Goal: Task Accomplishment & Management: Manage account settings

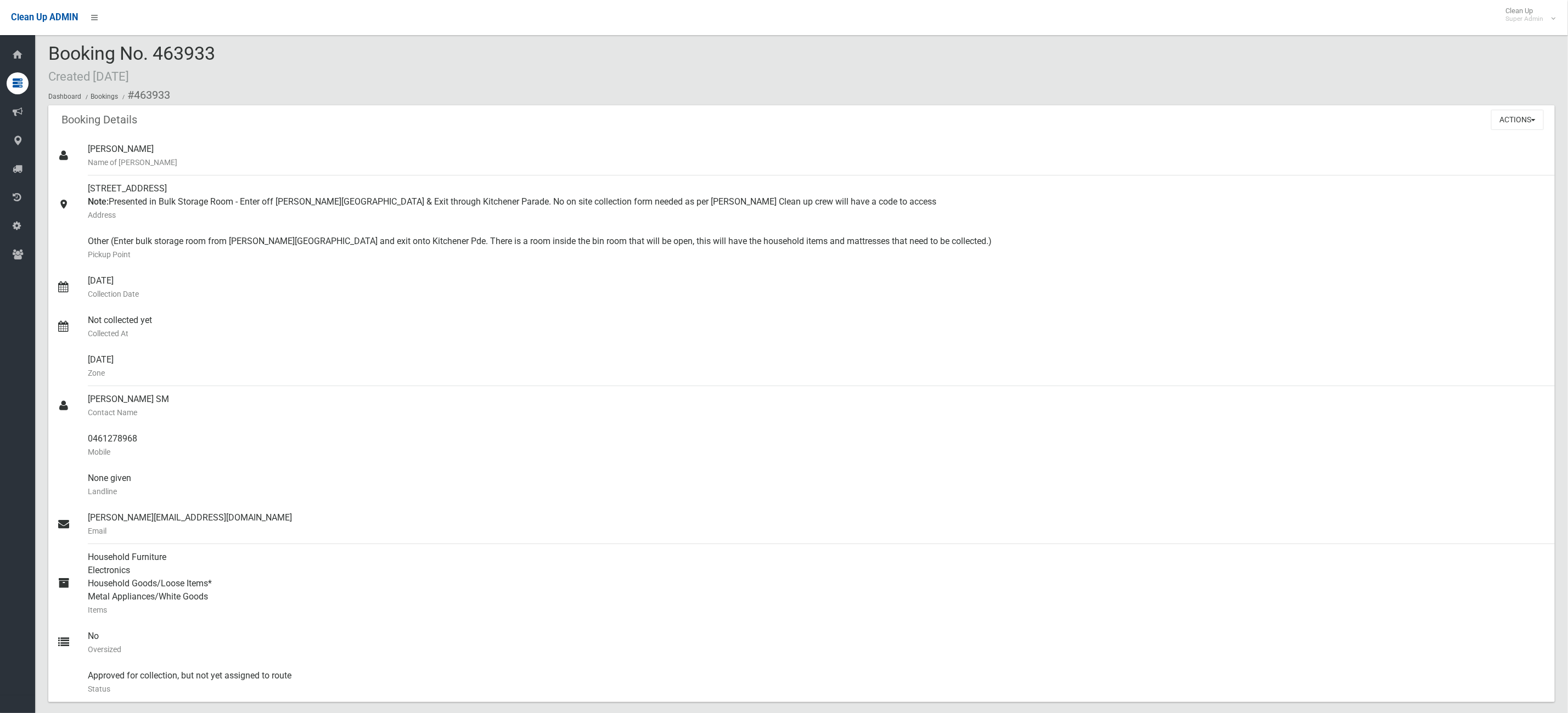
scroll to position [376, 0]
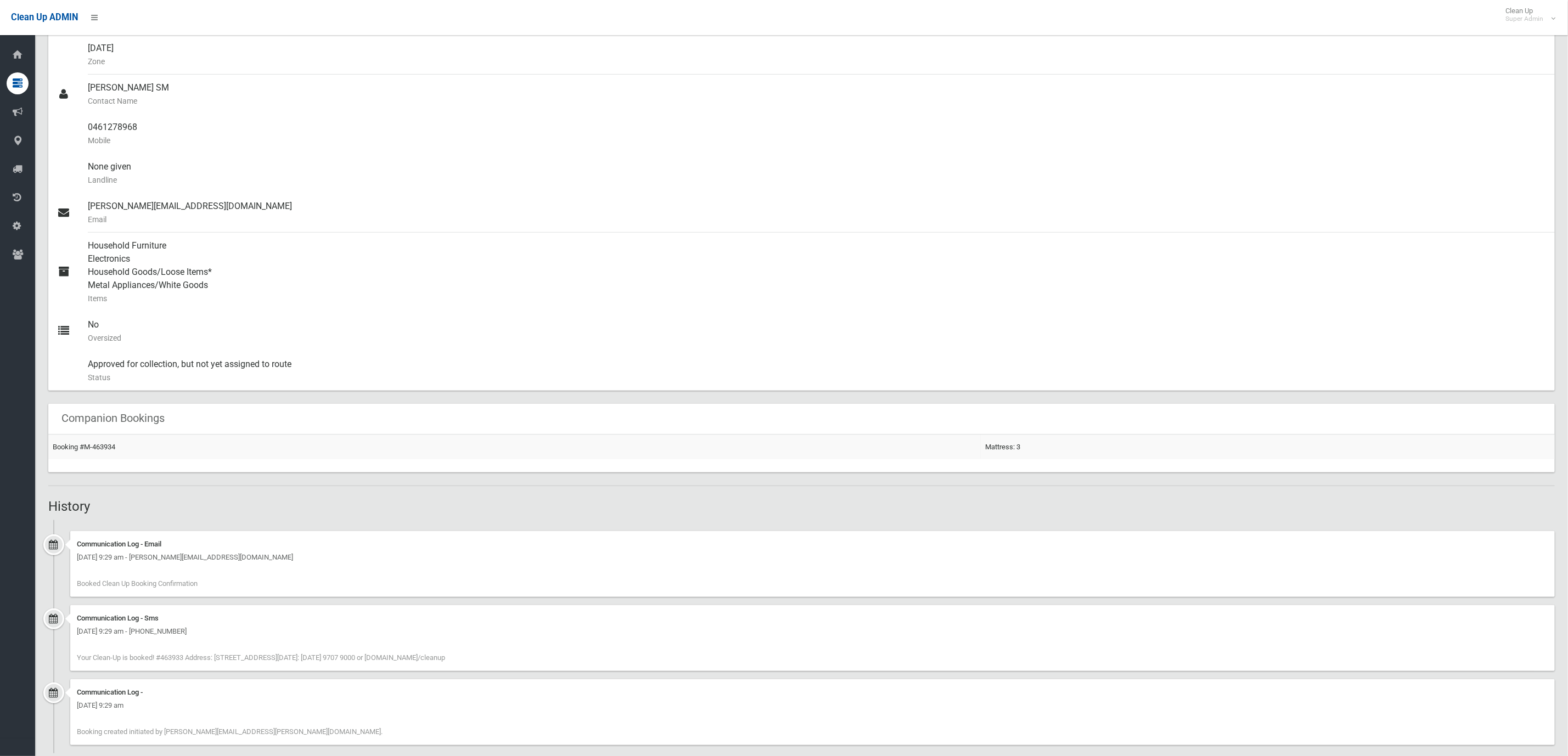
scroll to position [333, 0]
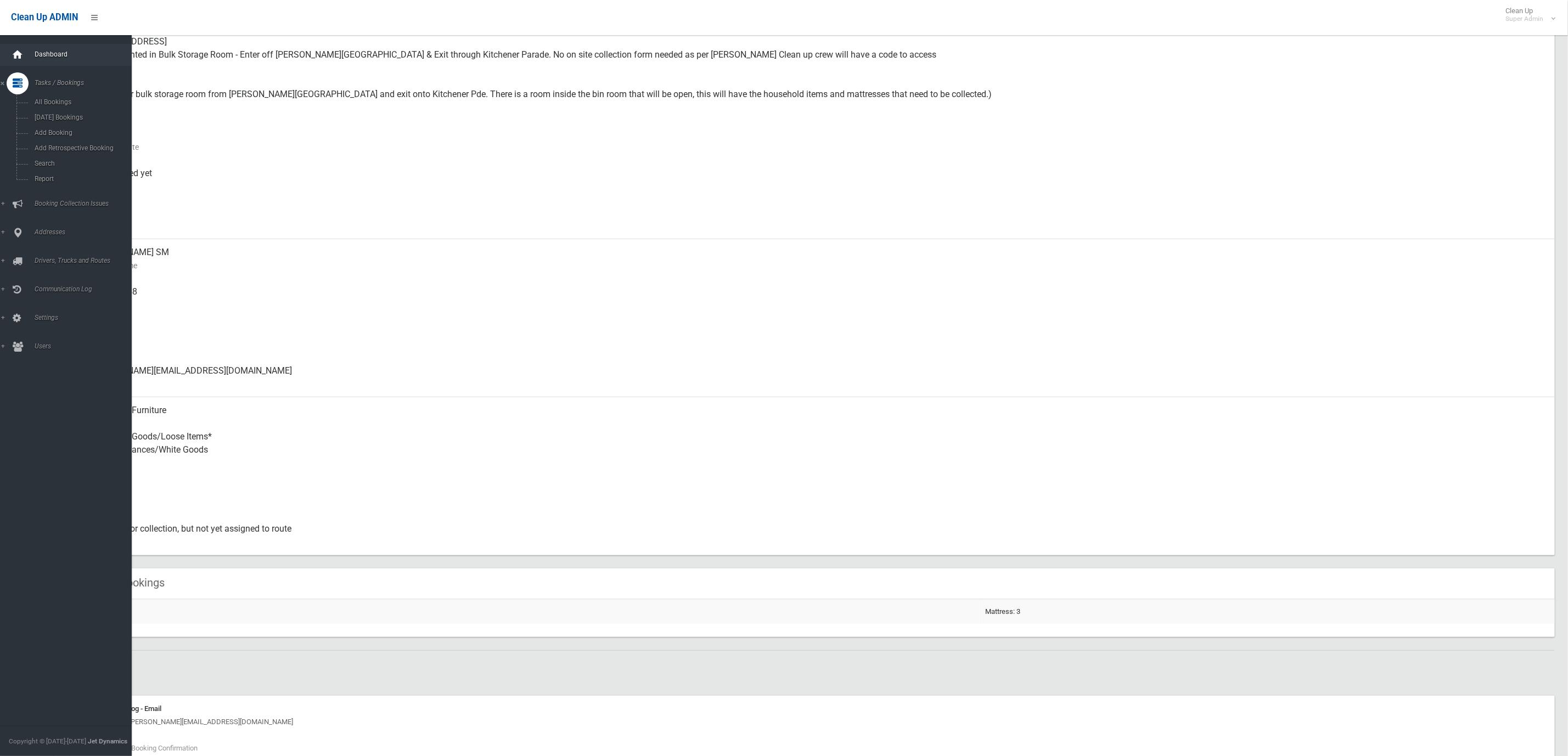
scroll to position [86, 0]
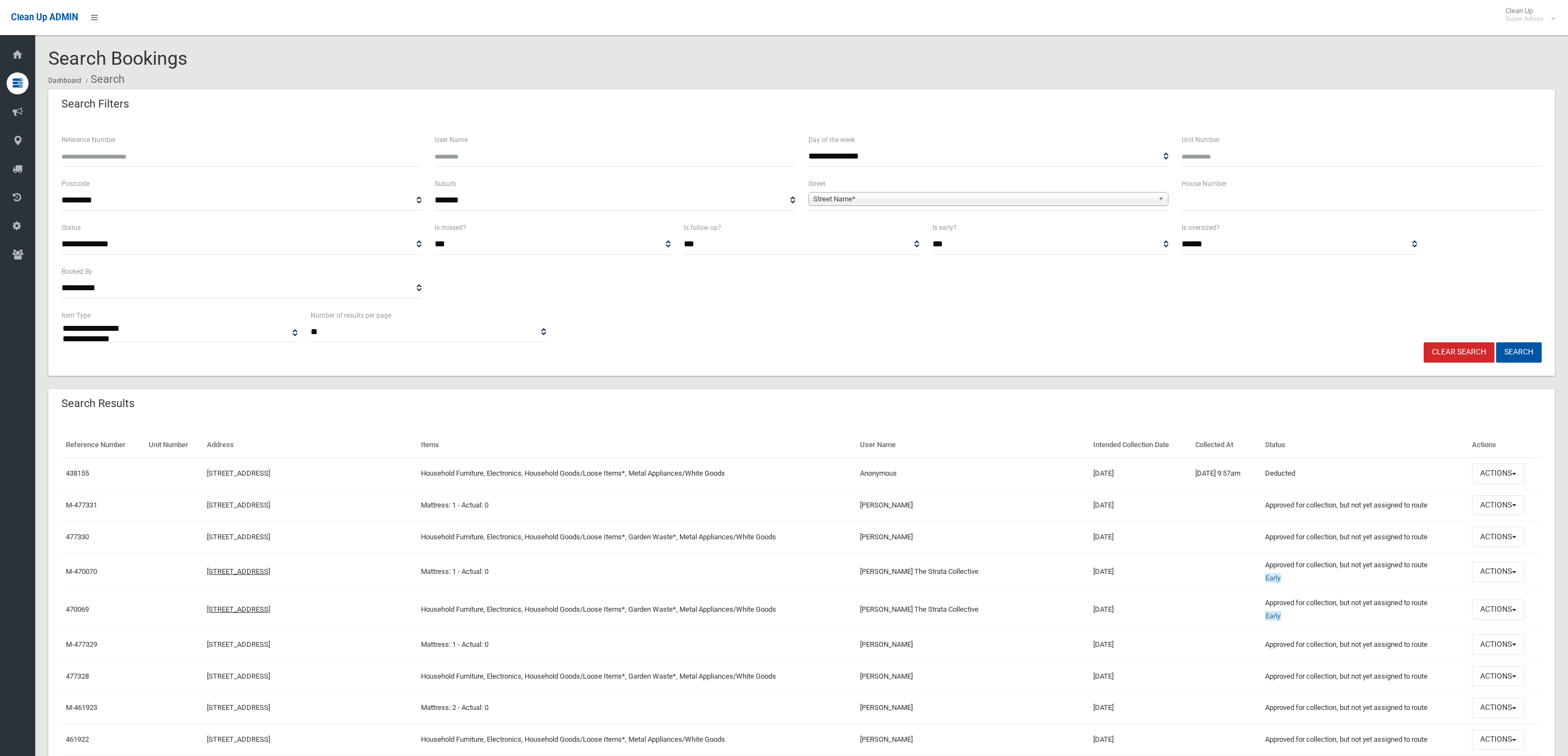
select select
click at [158, 156] on input "Reference Number" at bounding box center [241, 156] width 360 height 20
type input "******"
click at [1496, 343] on button "Search" at bounding box center [1519, 352] width 46 height 20
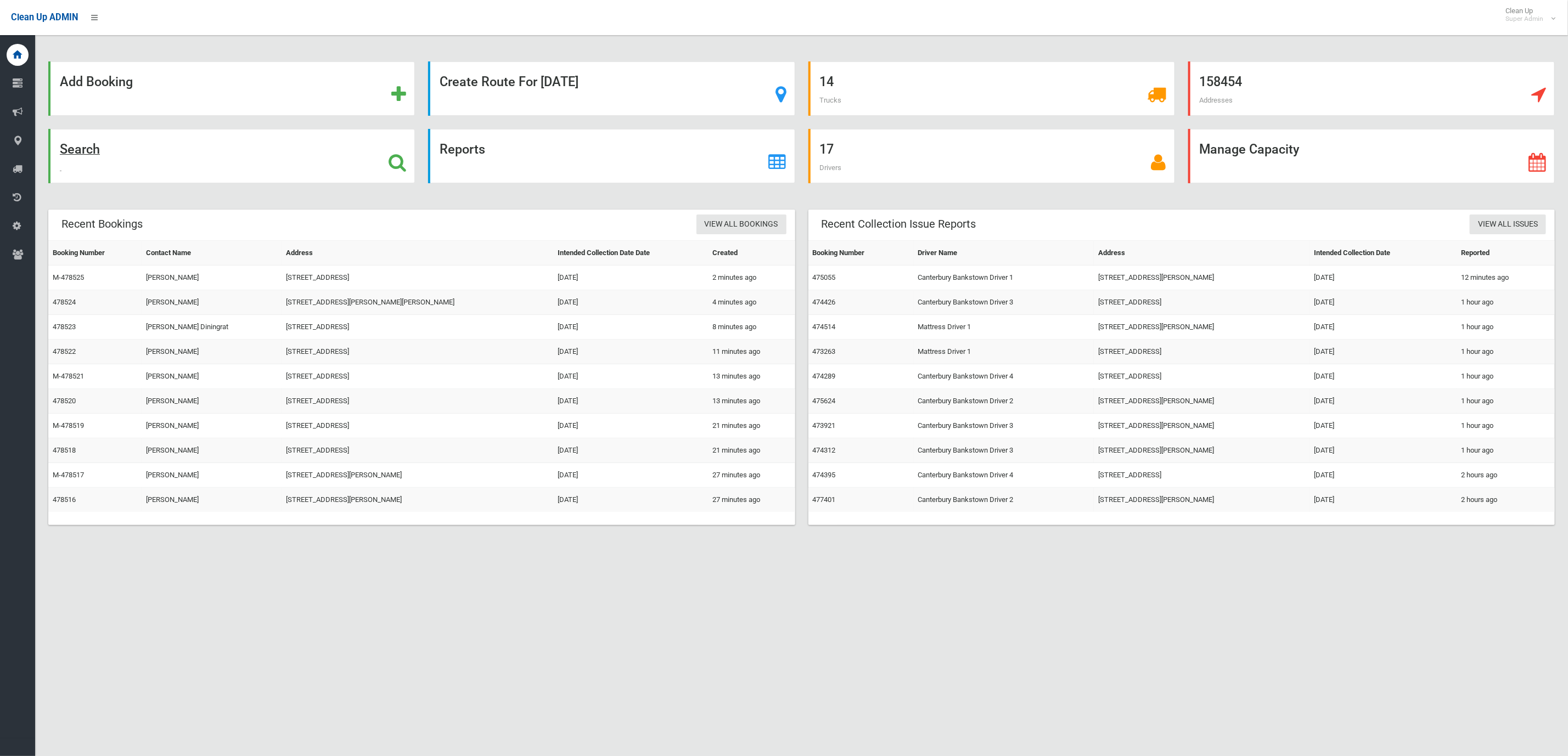
click at [262, 159] on div "Search" at bounding box center [231, 156] width 366 height 54
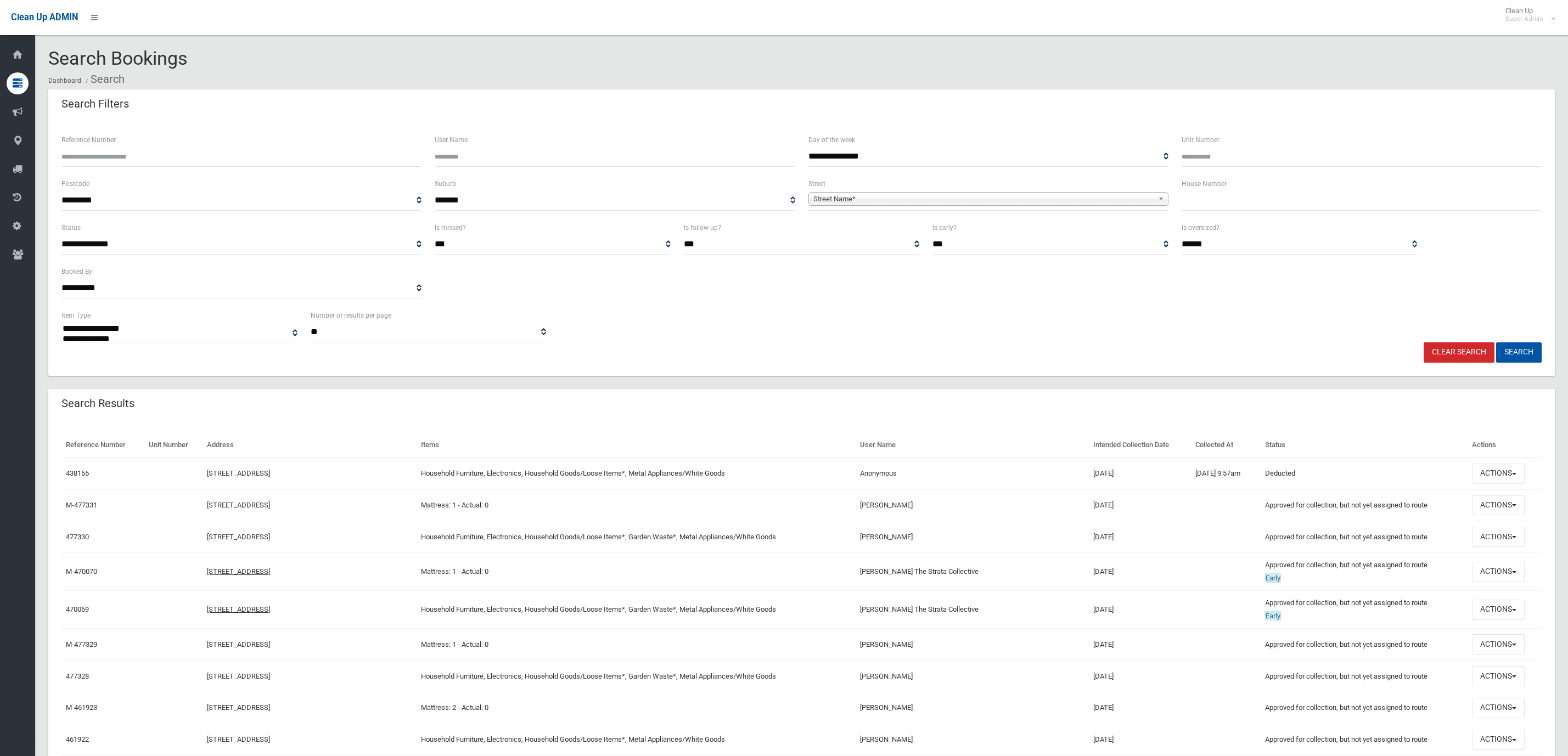
select select
click at [1205, 204] on input "text" at bounding box center [1361, 200] width 360 height 20
type input "*"
click at [1122, 203] on span "Street Name*" at bounding box center [983, 199] width 340 height 13
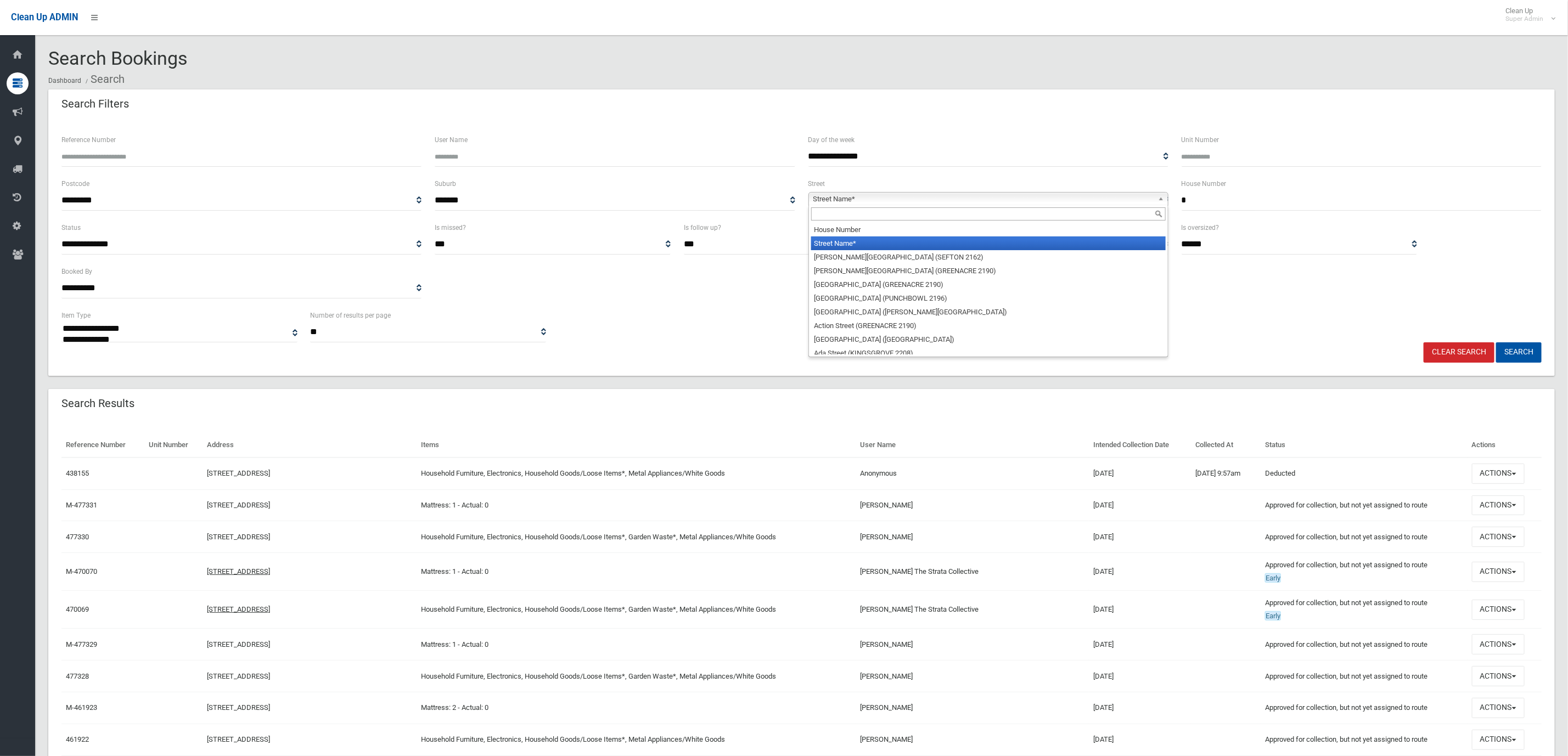
click at [879, 208] on input "text" at bounding box center [989, 214] width 354 height 13
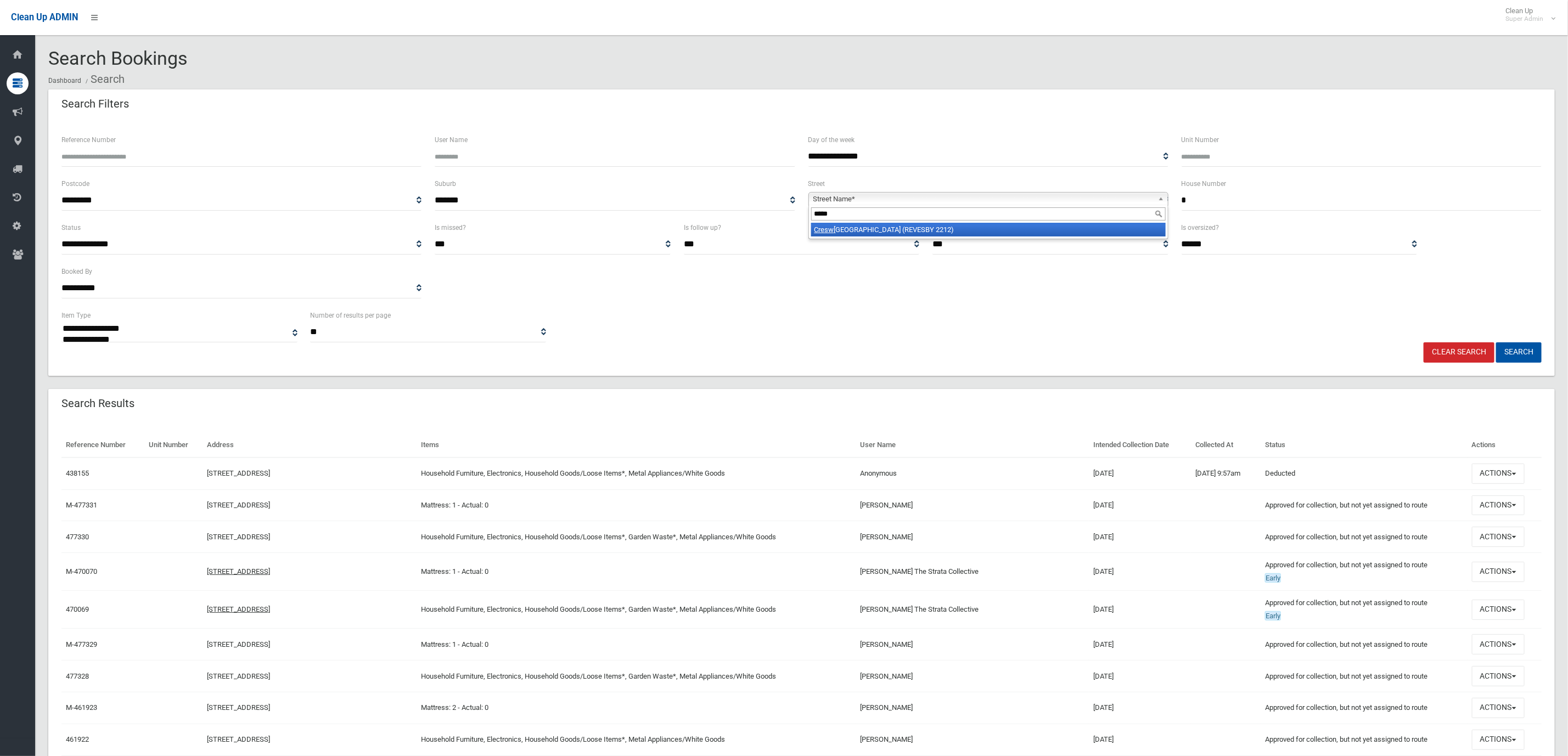
type input "*****"
click at [880, 232] on li "Cresw ell Street (REVESBY 2212)" at bounding box center [989, 229] width 354 height 14
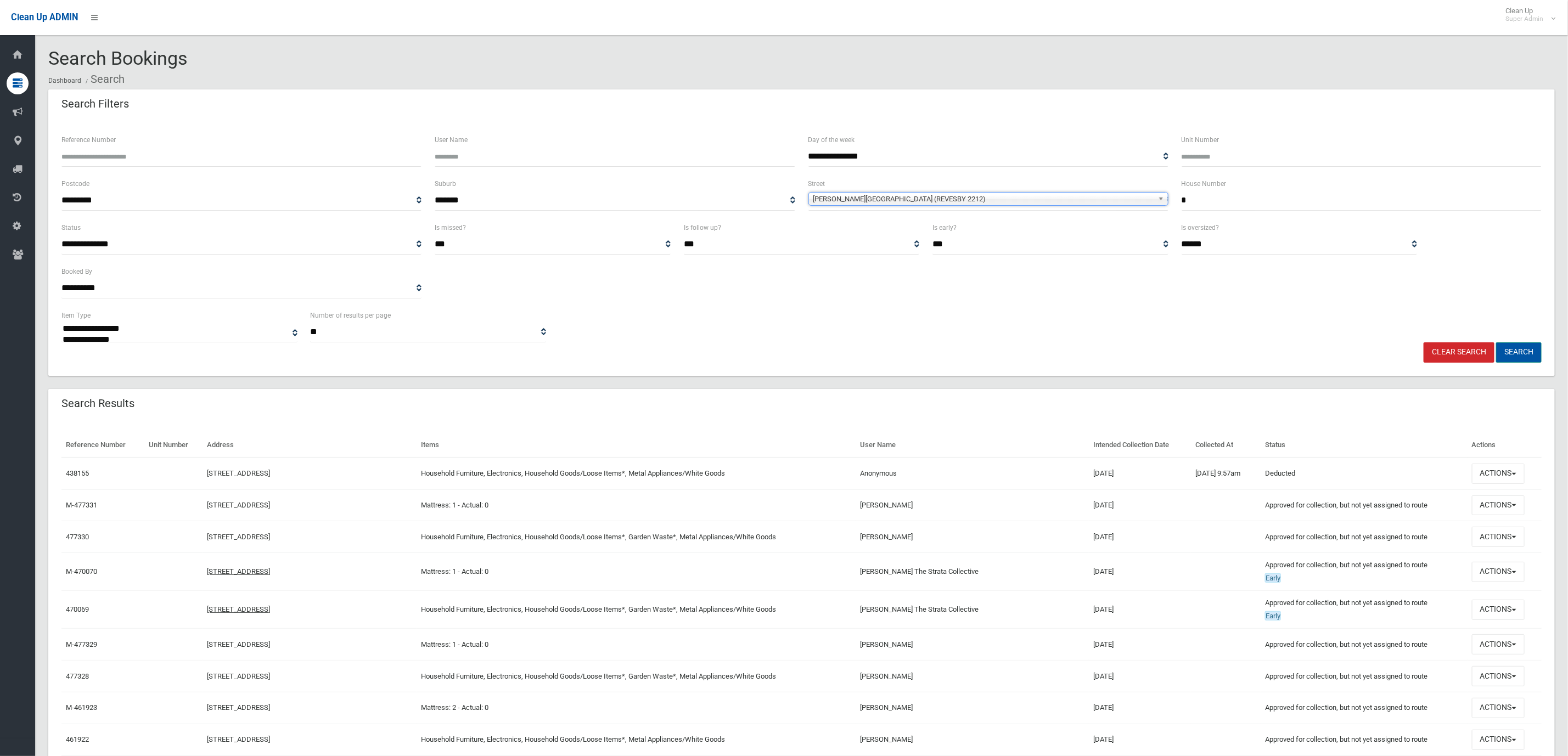
click at [1531, 351] on button "Search" at bounding box center [1519, 352] width 46 height 20
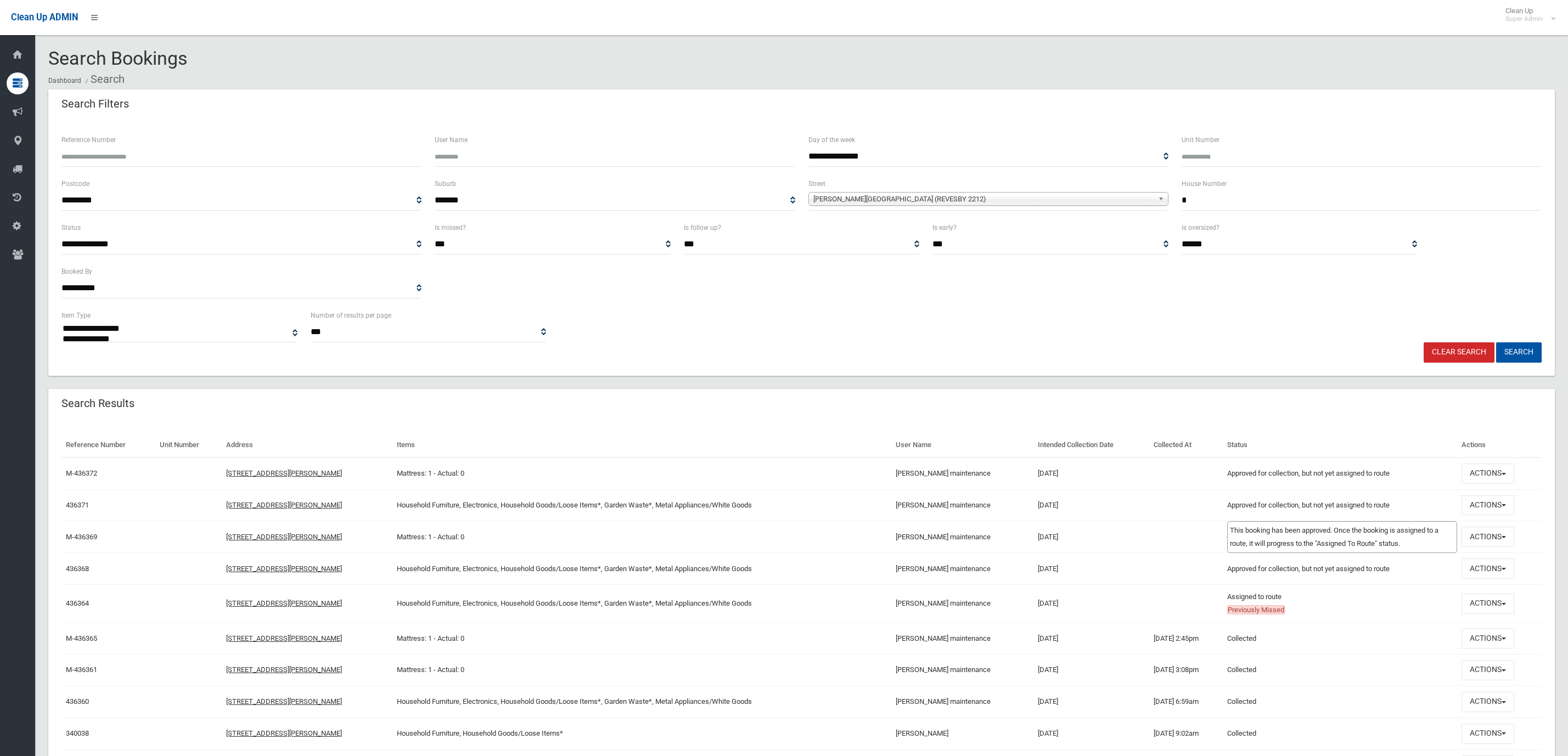
select select
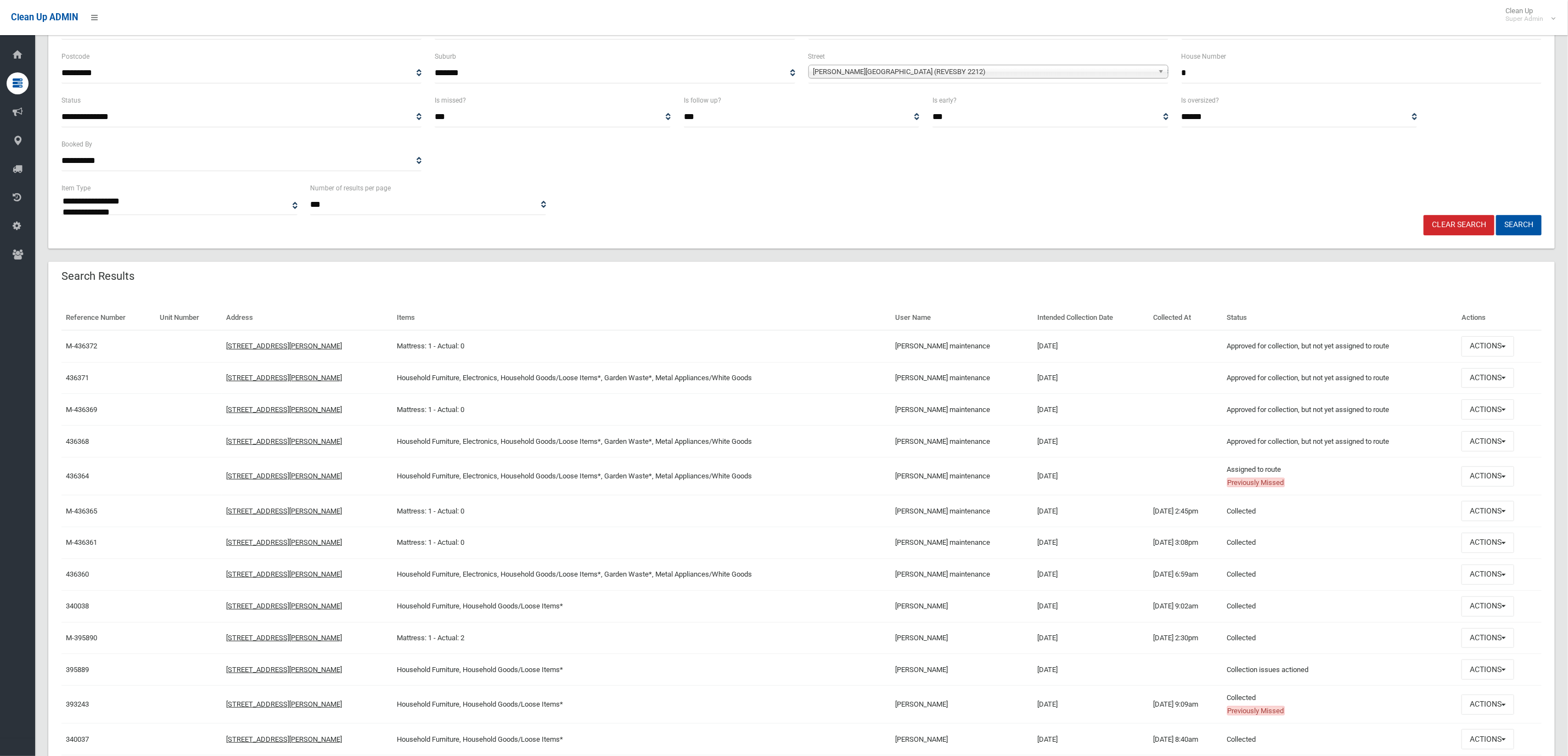
scroll to position [164, 0]
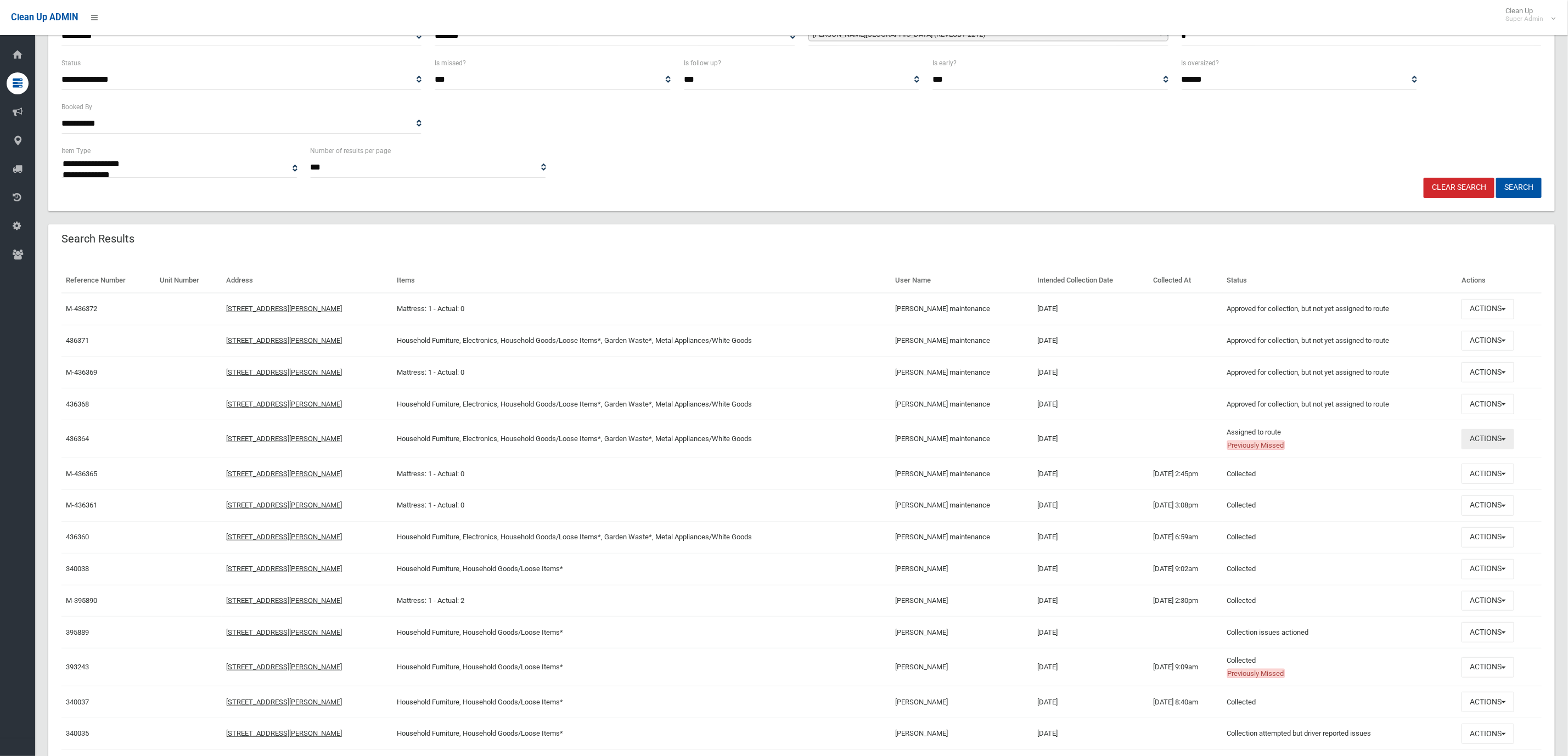
click at [1488, 441] on button "Actions" at bounding box center [1488, 439] width 53 height 20
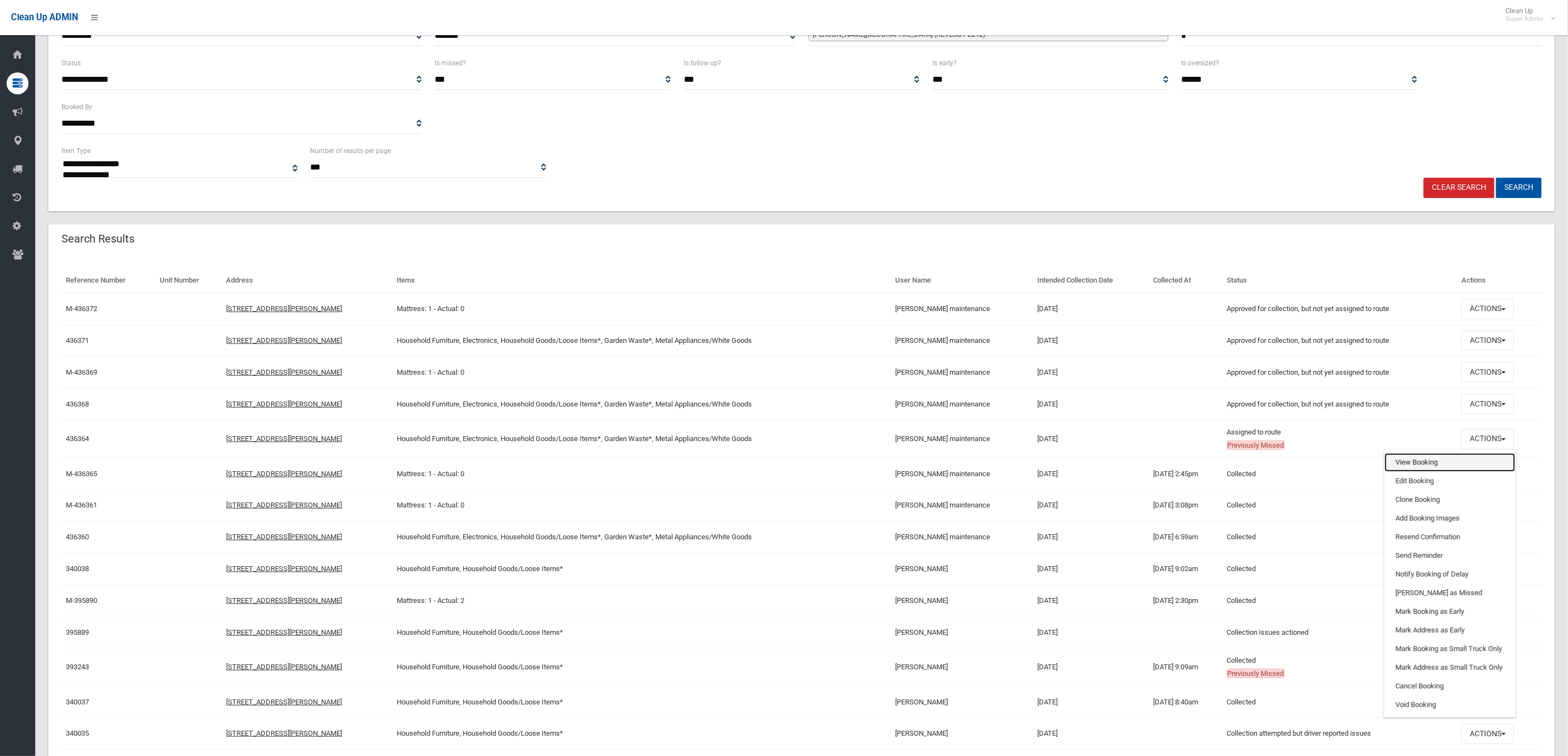
click at [1426, 469] on link "View Booking" at bounding box center [1450, 463] width 131 height 19
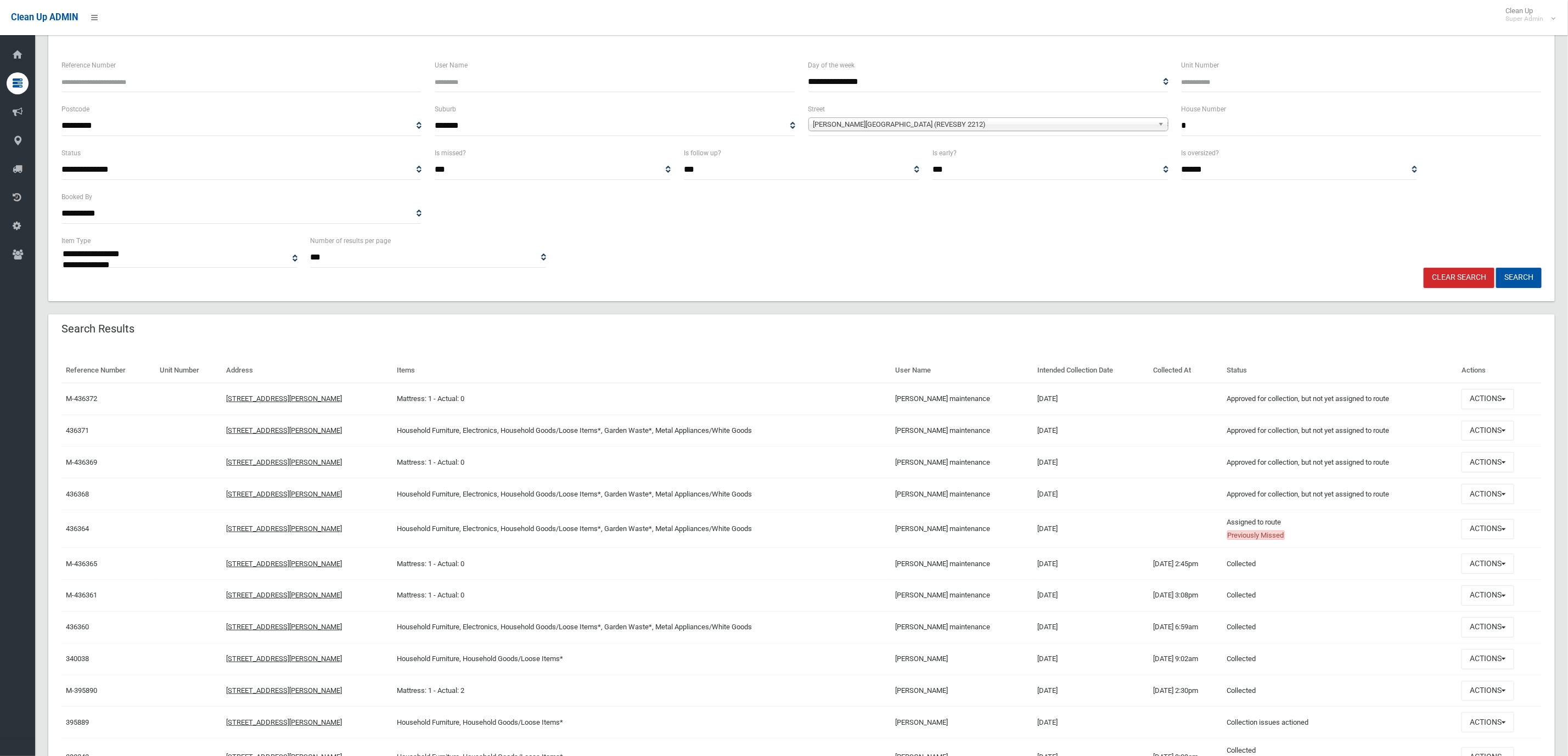
scroll to position [0, 0]
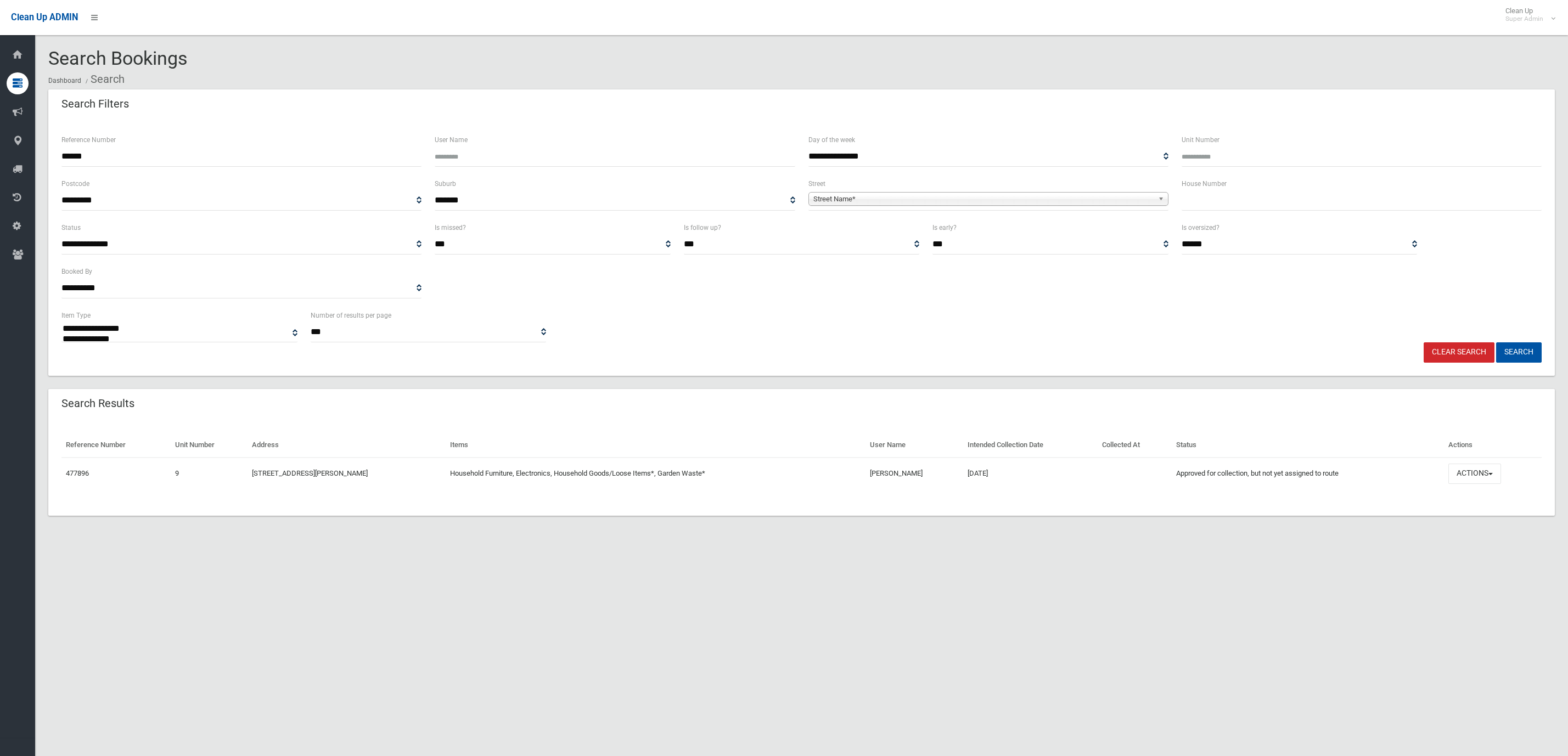
select select
click at [855, 566] on div "**********" at bounding box center [784, 391] width 1568 height 756
drag, startPoint x: 867, startPoint y: 477, endPoint x: 978, endPoint y: 523, distance: 120.2
click at [946, 484] on td "Matthew Dannoun" at bounding box center [914, 474] width 97 height 32
click at [981, 529] on section "**********" at bounding box center [802, 295] width 1533 height 494
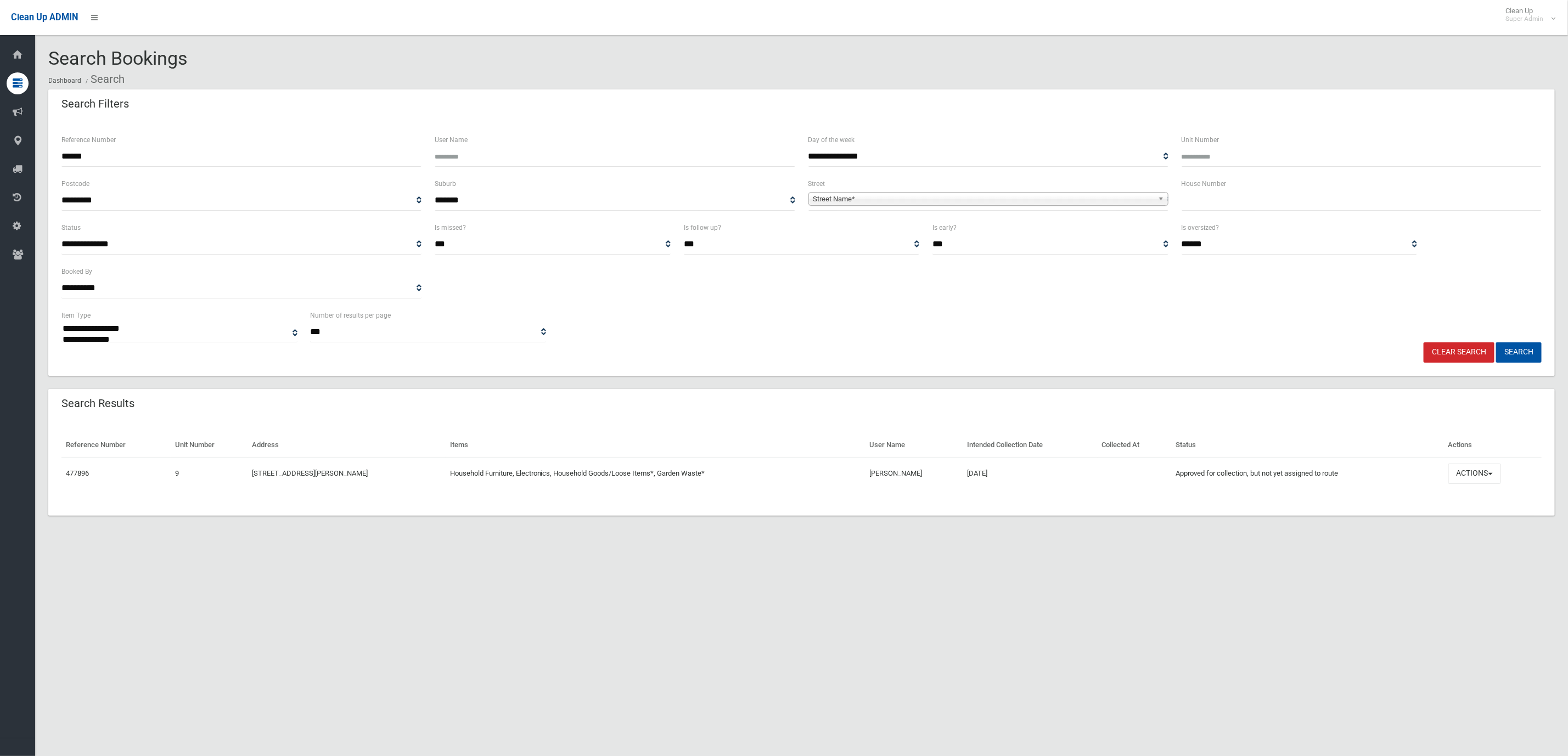
drag, startPoint x: 947, startPoint y: 474, endPoint x: 771, endPoint y: 467, distance: 176.1
click at [771, 467] on tr "477896 9 9/9 Creswell Street, REVESBY NSW 2212 Household Furniture, Electronics…" at bounding box center [802, 474] width 1480 height 32
drag, startPoint x: 979, startPoint y: 617, endPoint x: 970, endPoint y: 620, distance: 9.5
click at [970, 620] on div "**********" at bounding box center [784, 391] width 1568 height 756
click at [383, 578] on div "**********" at bounding box center [784, 391] width 1568 height 756
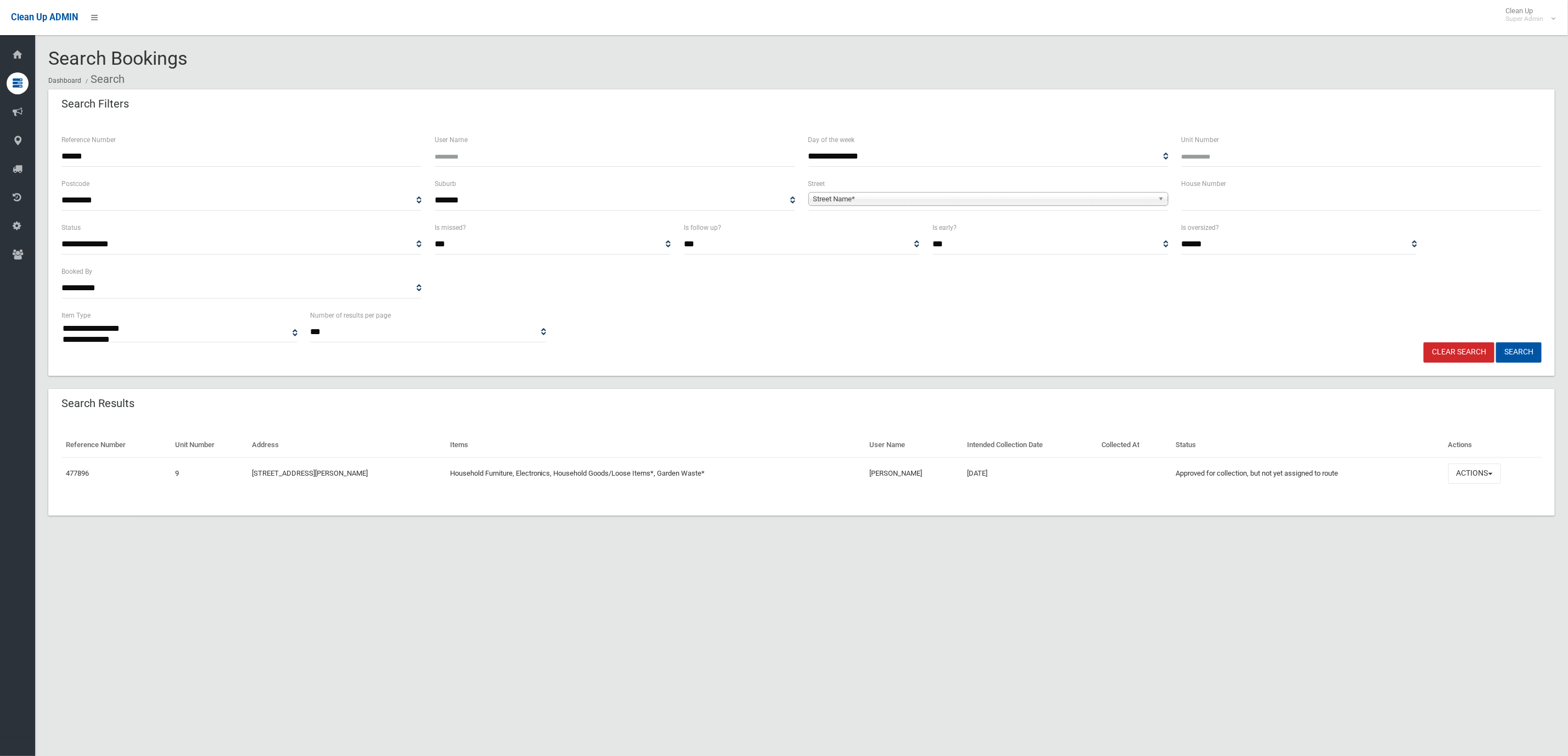
drag, startPoint x: 887, startPoint y: 467, endPoint x: 968, endPoint y: 483, distance: 82.6
click at [968, 483] on tr "477896 9 9/9 Creswell Street, REVESBY NSW 2212 Household Furniture, Electronics…" at bounding box center [802, 474] width 1480 height 32
click at [968, 483] on td "14/08/2025" at bounding box center [1030, 474] width 135 height 32
click at [947, 536] on section "**********" at bounding box center [802, 295] width 1533 height 494
click at [901, 533] on section "**********" at bounding box center [802, 295] width 1533 height 494
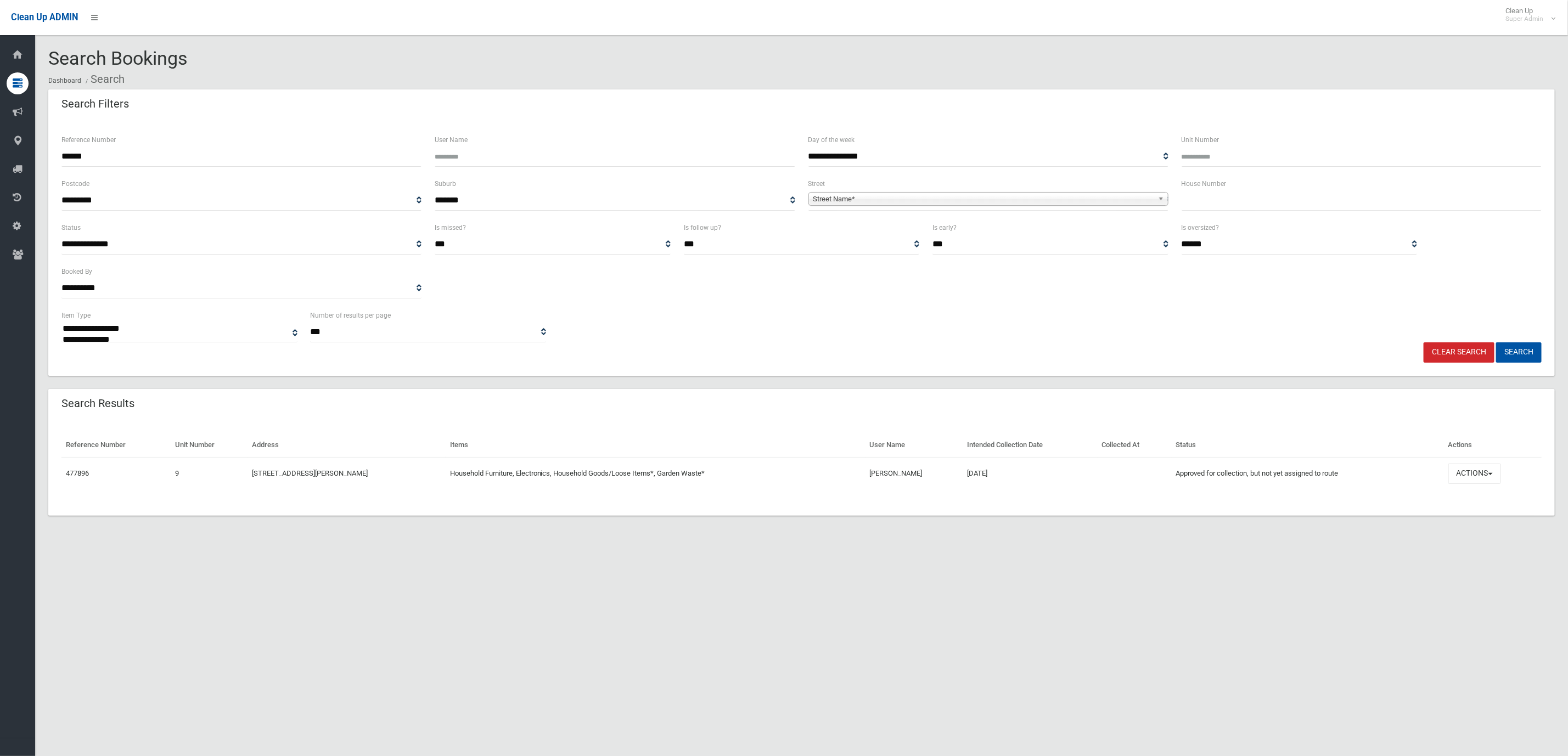
click at [1476, 456] on th "Actions" at bounding box center [1493, 445] width 97 height 25
click at [1474, 467] on button "Actions" at bounding box center [1474, 474] width 53 height 20
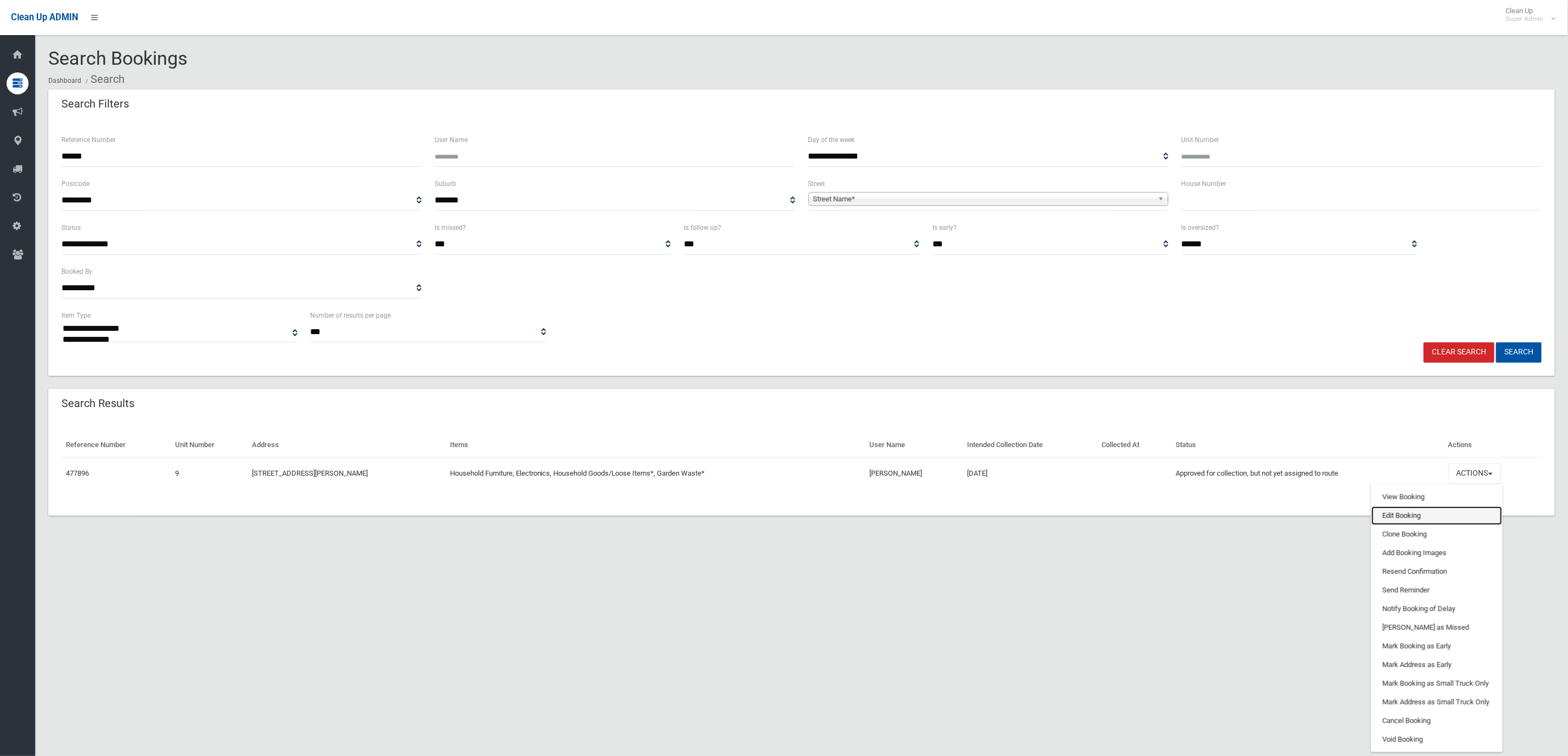
click at [1420, 512] on link "Edit Booking" at bounding box center [1437, 516] width 131 height 19
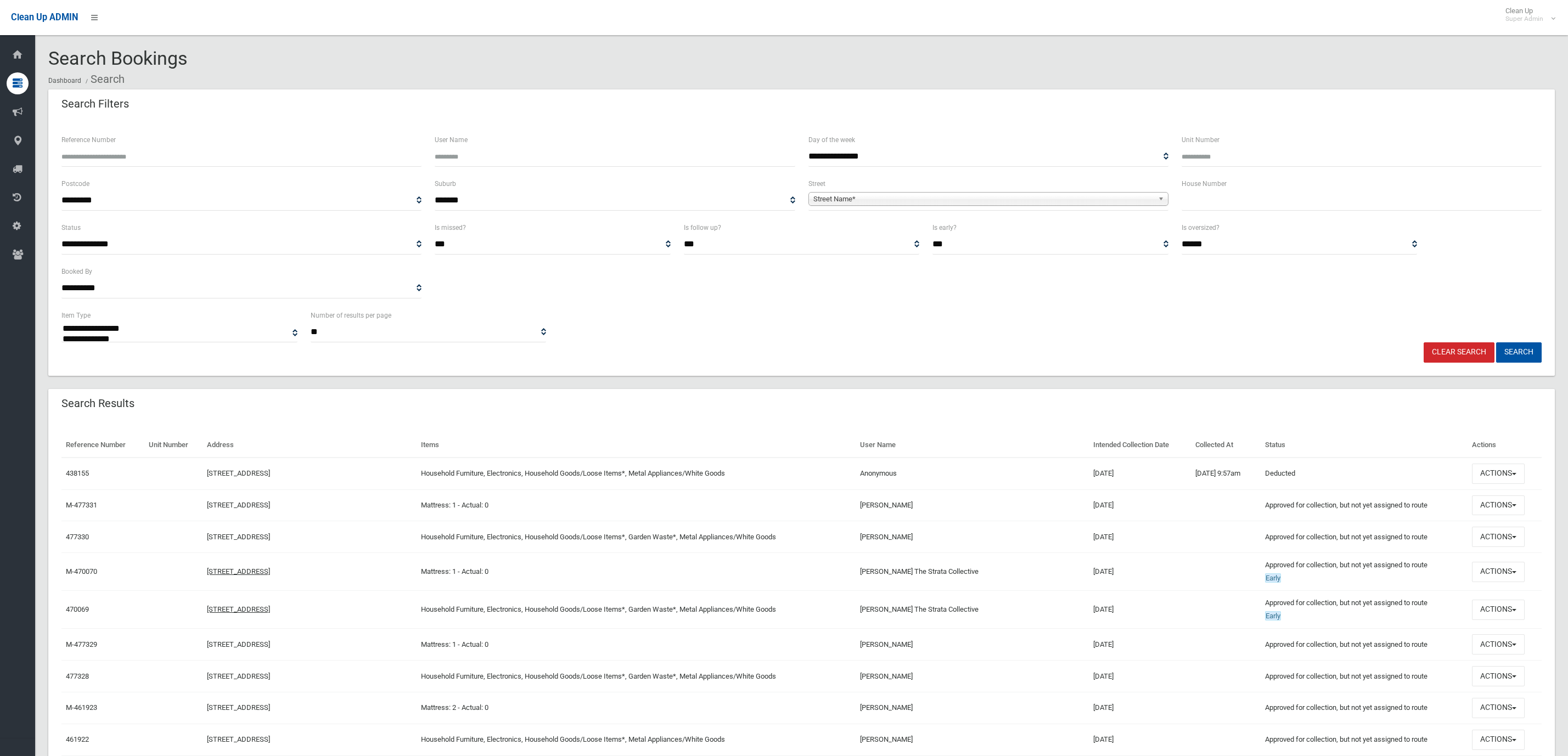
select select
click at [1215, 195] on input "text" at bounding box center [1361, 200] width 360 height 20
click at [1278, 196] on input "text" at bounding box center [1361, 200] width 360 height 20
type input "*"
drag, startPoint x: 961, startPoint y: 173, endPoint x: 948, endPoint y: 201, distance: 30.9
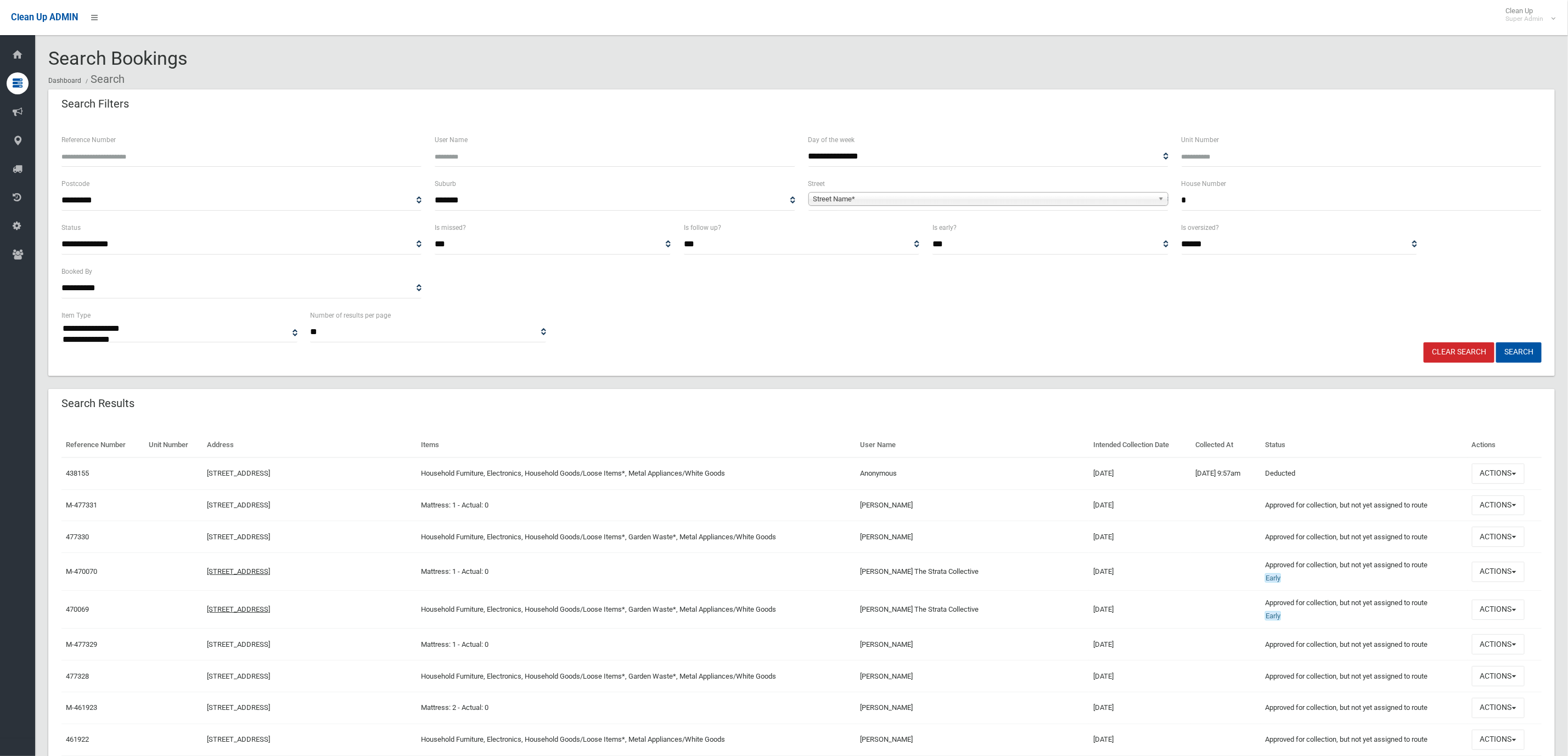
click at [960, 178] on form "**********" at bounding box center [802, 248] width 1480 height 229
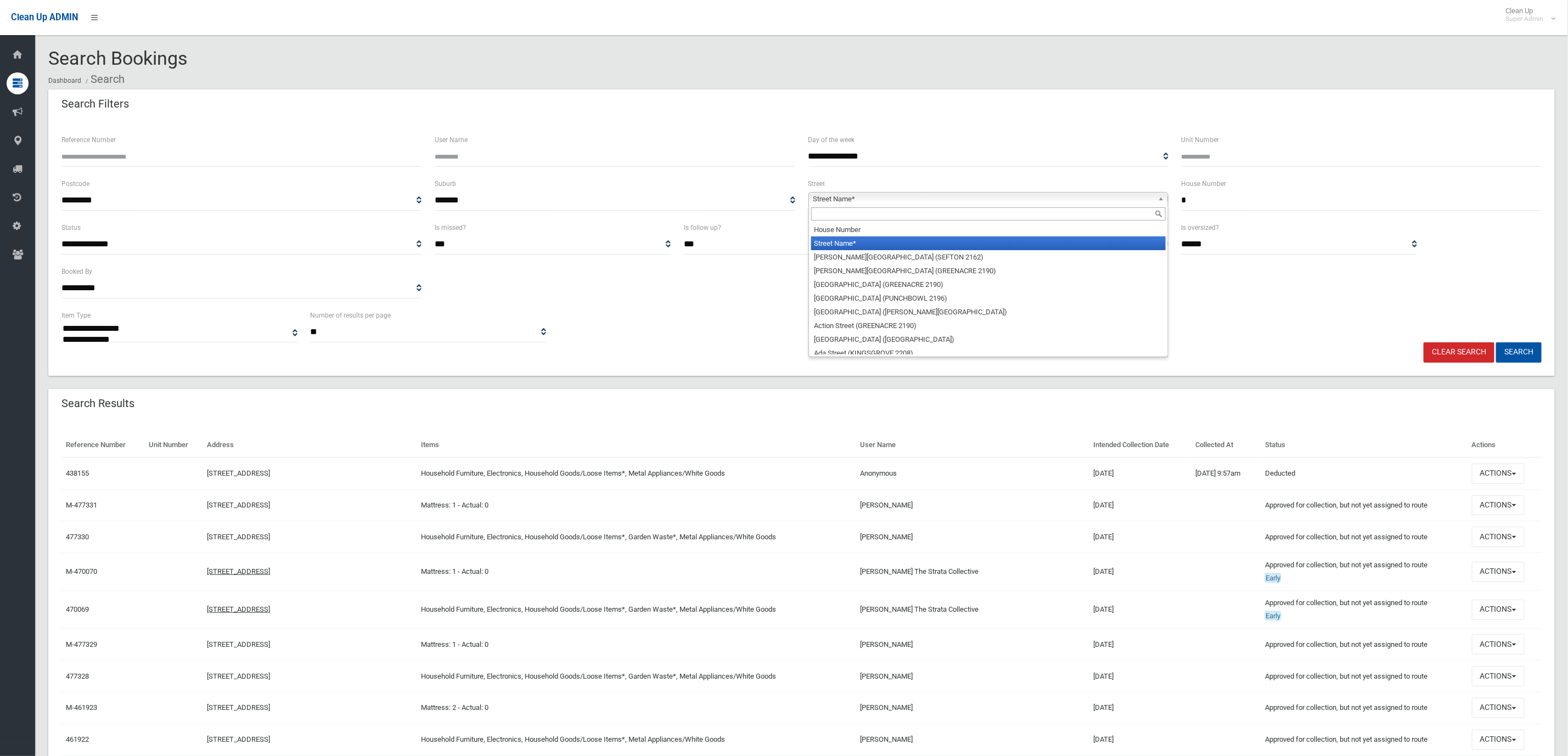
click at [948, 201] on span "Street Name*" at bounding box center [983, 199] width 340 height 13
click at [881, 217] on input "text" at bounding box center [989, 214] width 354 height 13
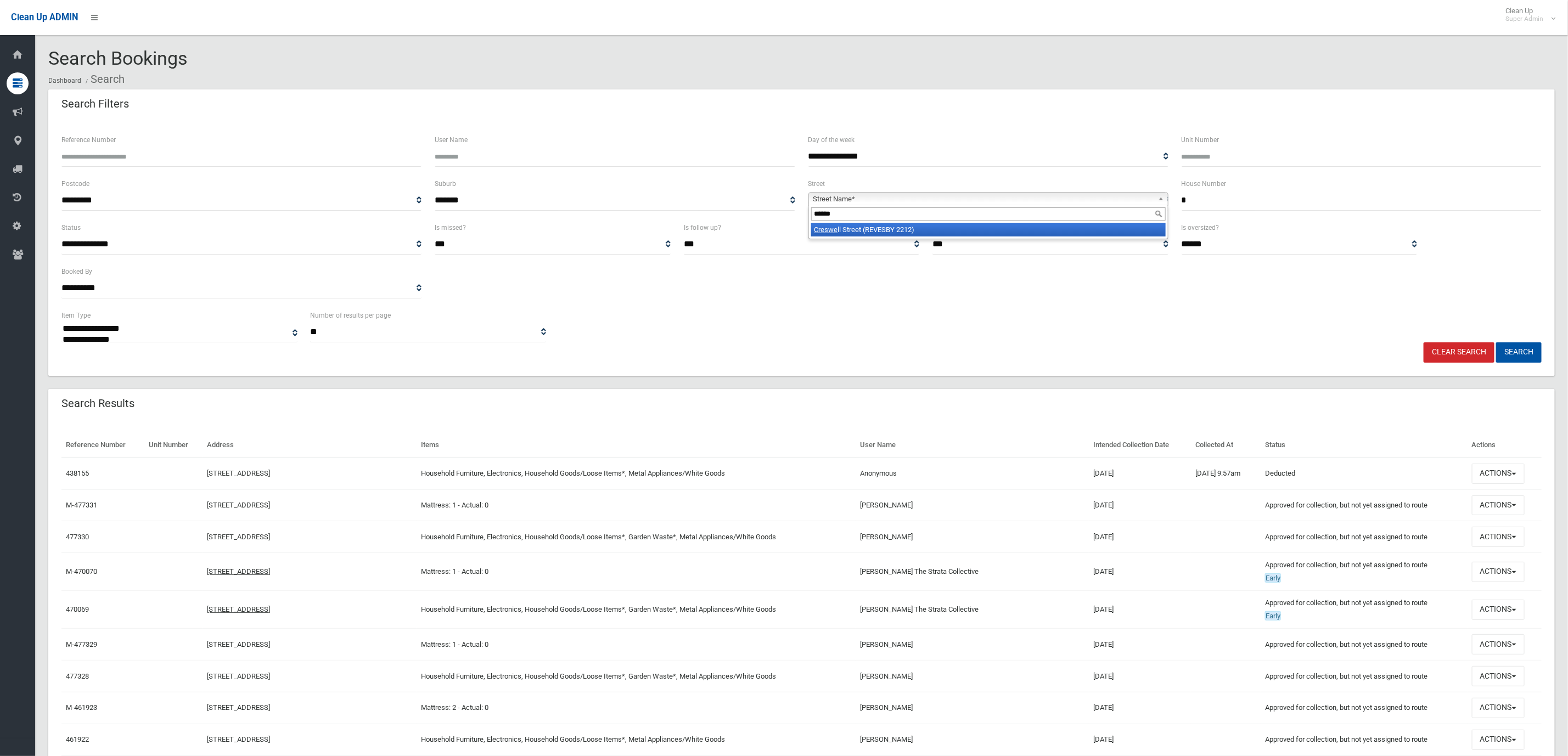
type input "******"
click at [881, 232] on li "Creswe ll Street (REVESBY 2212)" at bounding box center [989, 229] width 354 height 14
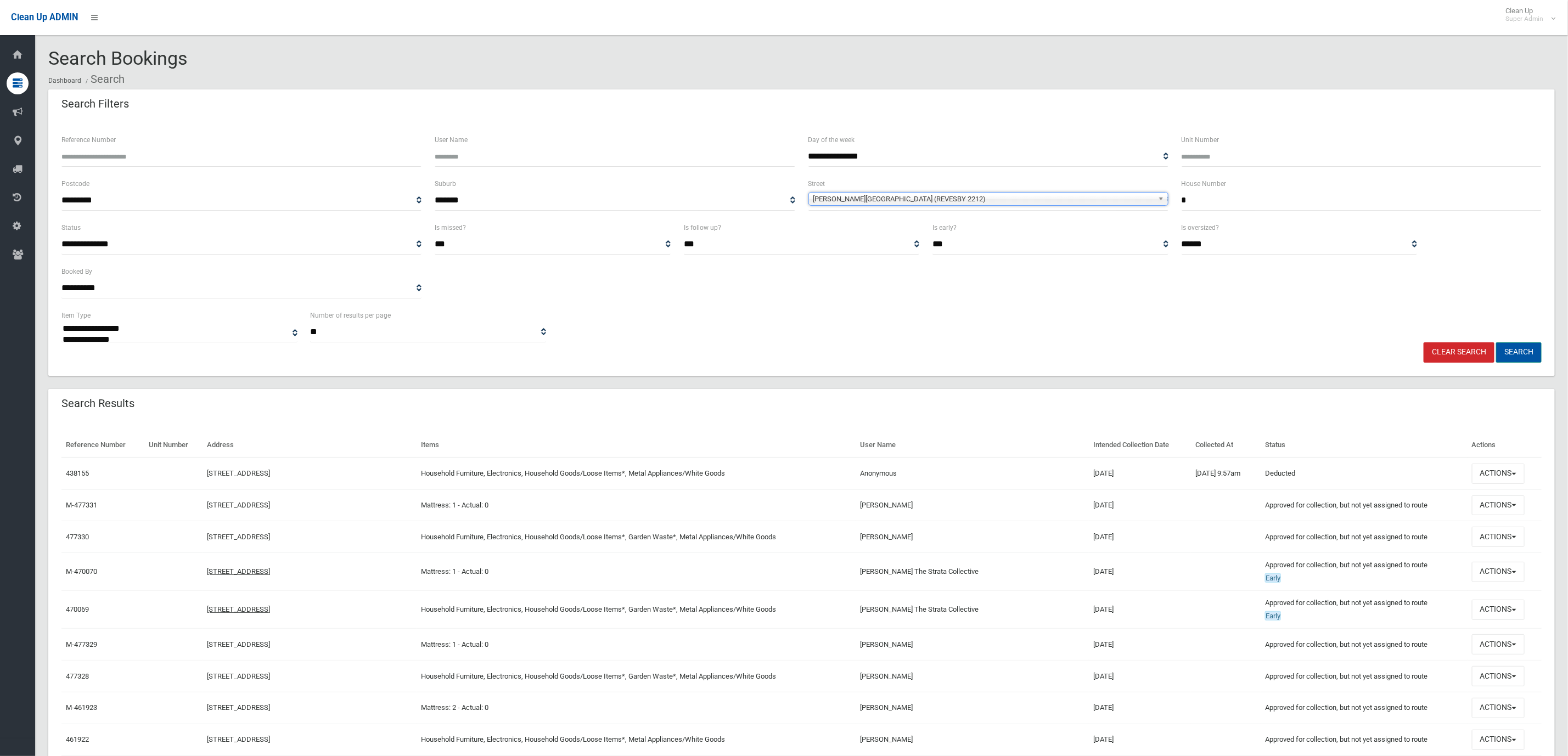
click at [1517, 349] on button "Search" at bounding box center [1519, 352] width 46 height 20
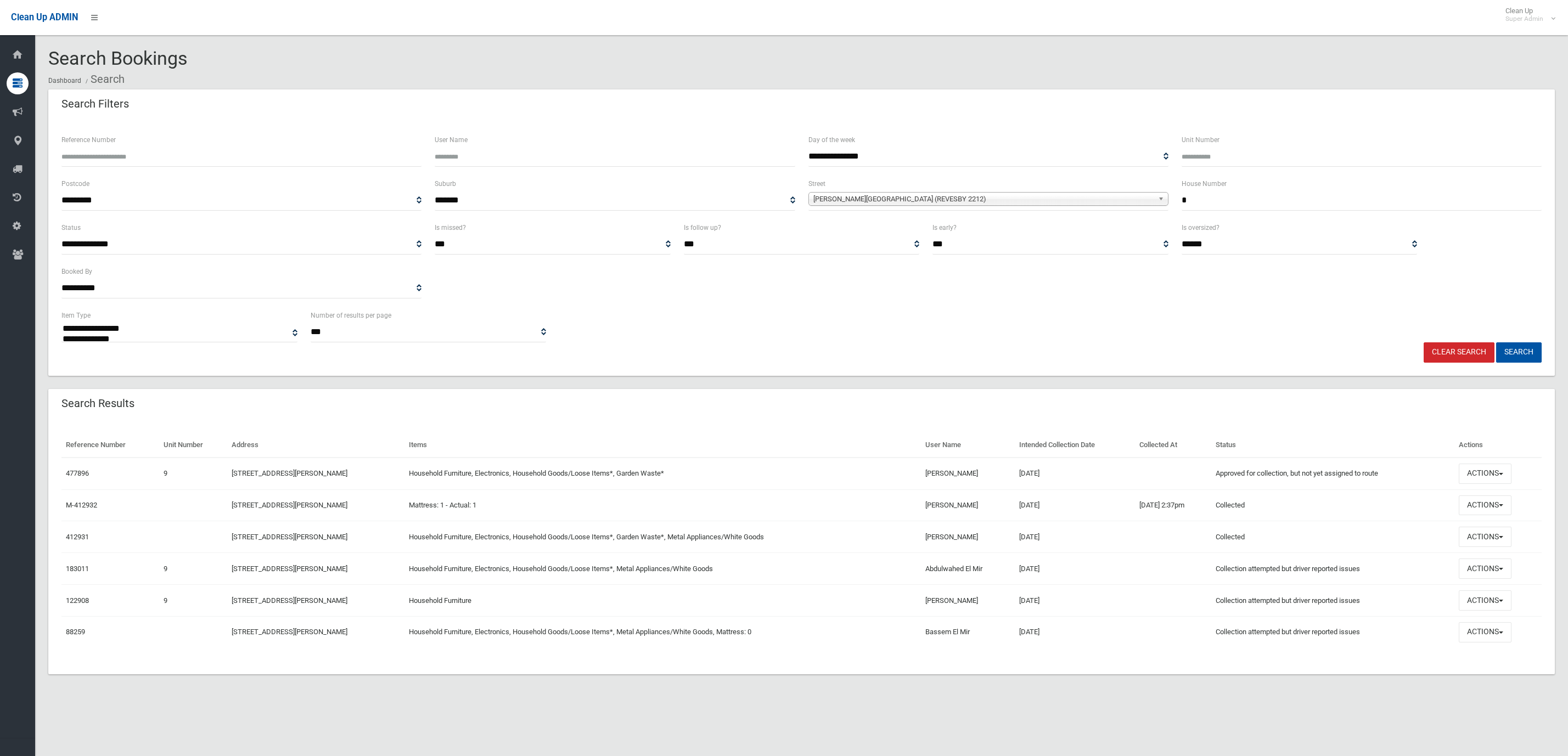
select select
click at [1217, 209] on input "*" at bounding box center [1361, 200] width 360 height 20
type input "*"
click at [1496, 343] on button "Search" at bounding box center [1519, 352] width 46 height 20
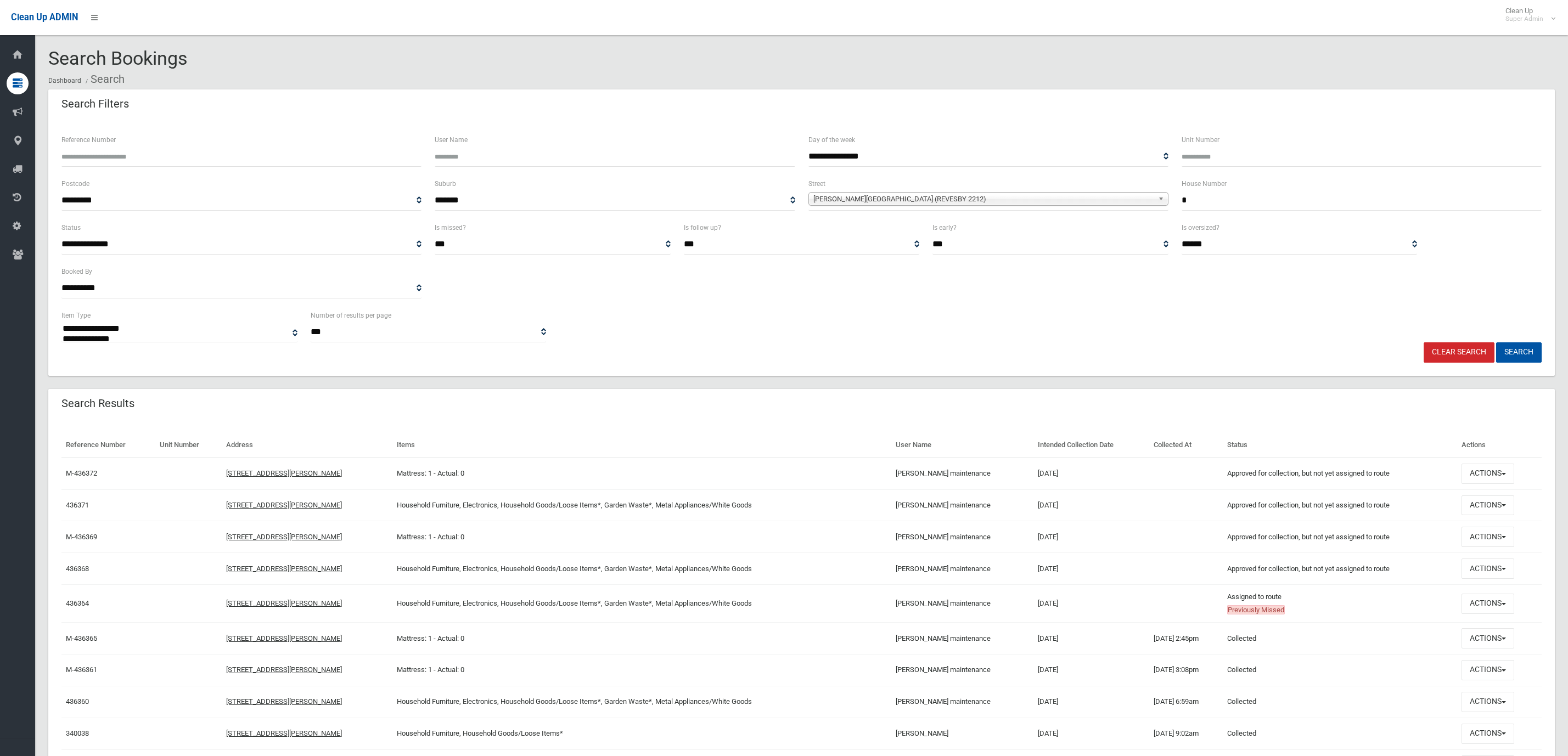
select select
drag, startPoint x: 1123, startPoint y: 576, endPoint x: 977, endPoint y: 559, distance: 147.0
click at [970, 558] on tr "436368 [STREET_ADDRESS][PERSON_NAME] Household Furniture, Electronics, Househol…" at bounding box center [802, 569] width 1480 height 32
drag, startPoint x: 1068, startPoint y: 564, endPoint x: 1102, endPoint y: 567, distance: 34.1
click at [1069, 564] on td "[DATE]" at bounding box center [1091, 569] width 116 height 32
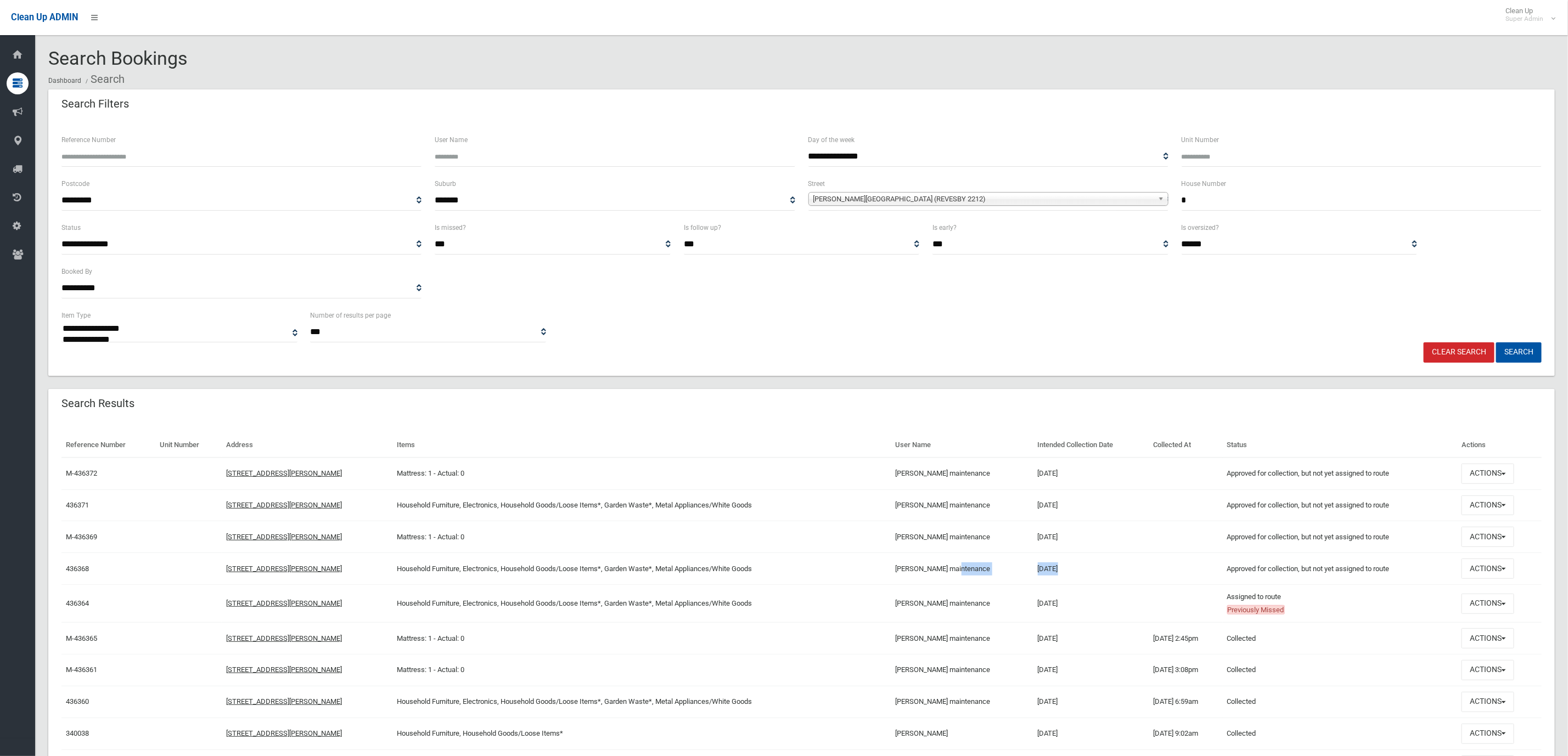
drag, startPoint x: 1102, startPoint y: 567, endPoint x: 1084, endPoint y: 578, distance: 21.1
click at [1100, 567] on td "14/08/2025" at bounding box center [1091, 569] width 116 height 32
click at [1115, 569] on td "14/08/2025" at bounding box center [1091, 569] width 116 height 32
drag, startPoint x: 1171, startPoint y: 573, endPoint x: 1016, endPoint y: 562, distance: 155.4
click at [1171, 573] on td at bounding box center [1186, 569] width 74 height 32
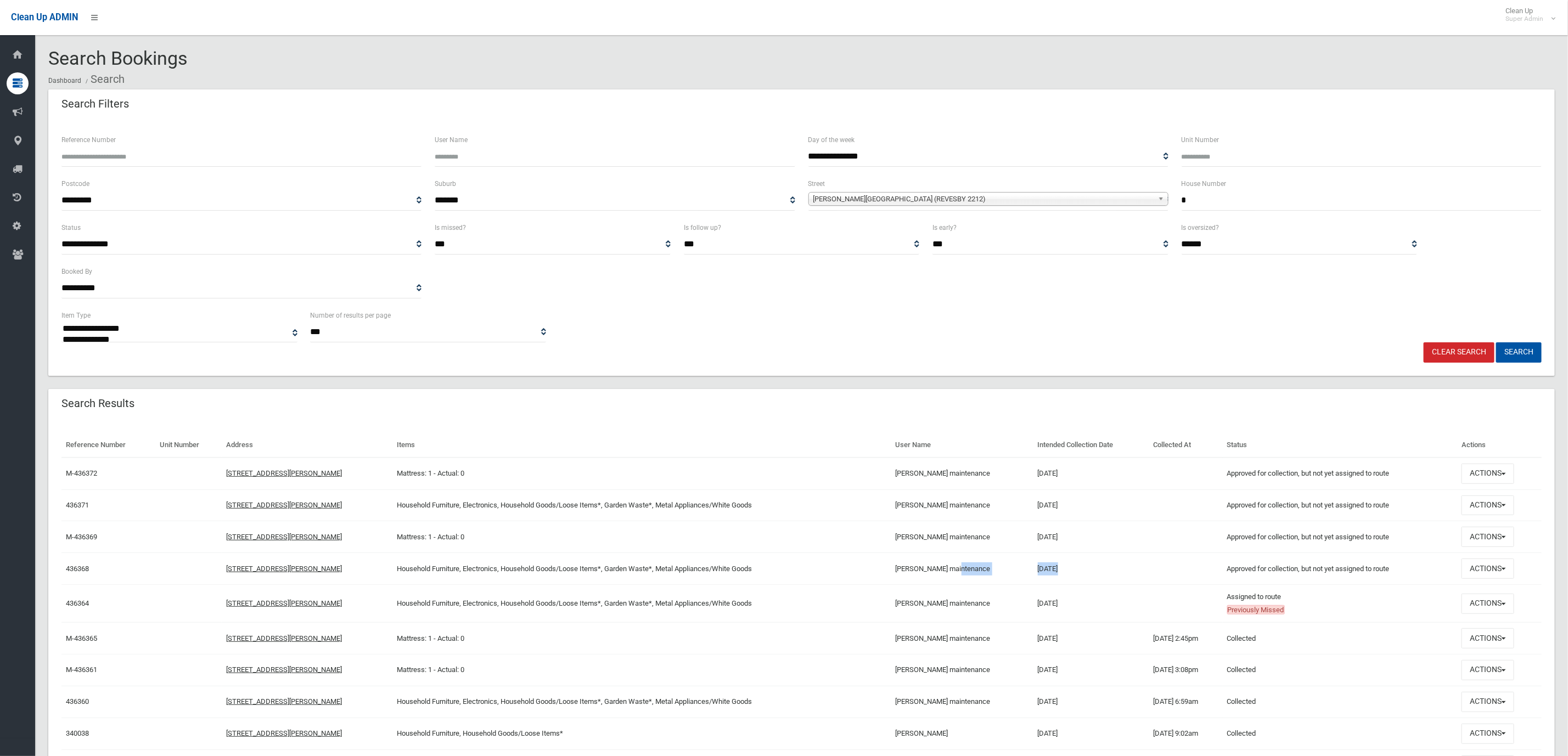
drag, startPoint x: 1042, startPoint y: 583, endPoint x: 1054, endPoint y: 583, distance: 12.0
click at [1043, 583] on td "14/08/2025" at bounding box center [1091, 569] width 116 height 32
click at [1077, 572] on td "14/08/2025" at bounding box center [1091, 569] width 116 height 32
drag, startPoint x: 1071, startPoint y: 569, endPoint x: 1111, endPoint y: 542, distance: 48.3
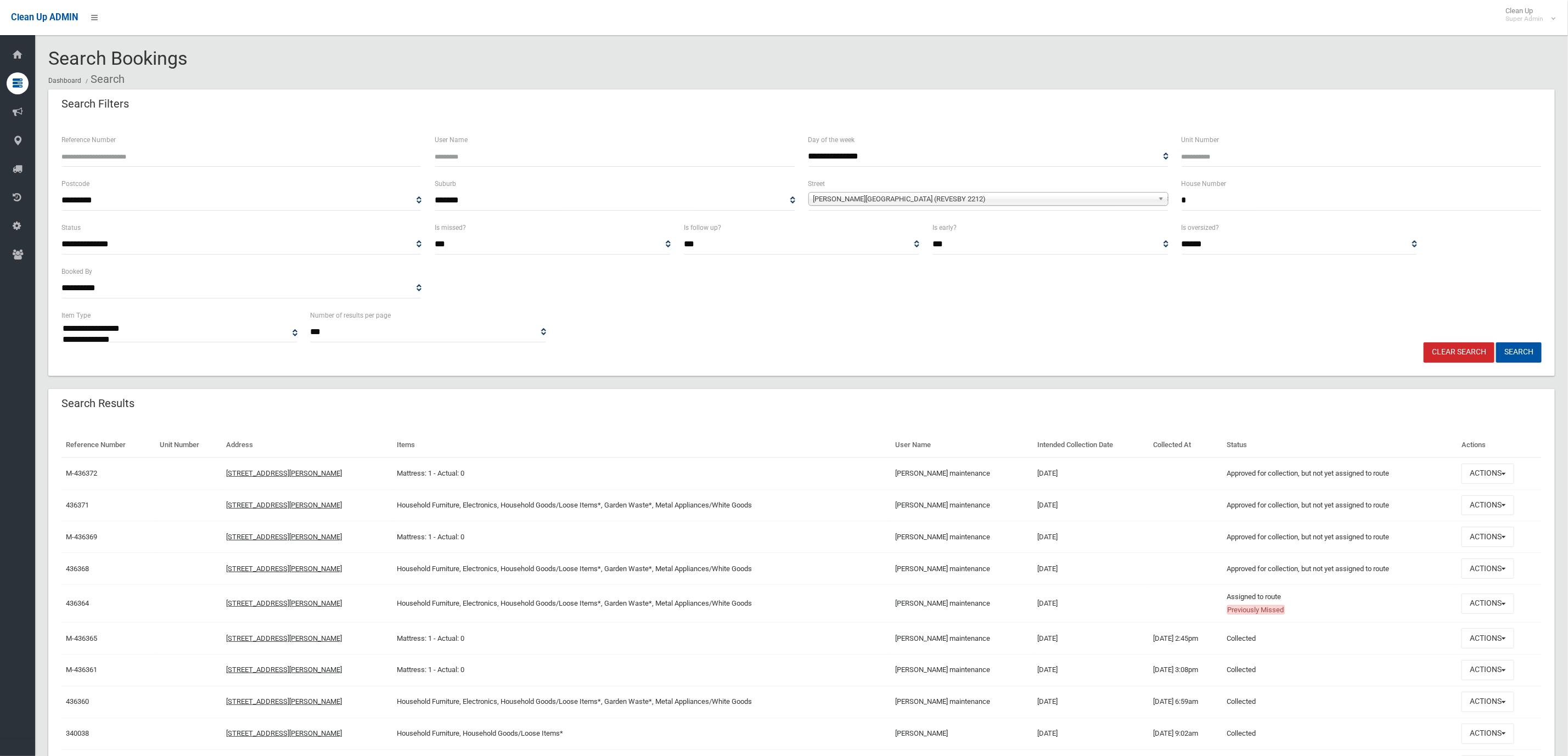
click at [1149, 545] on td at bounding box center [1186, 537] width 74 height 32
click at [1362, 572] on td "Approved for collection, but not yet assigned to route This booking has been ap…" at bounding box center [1340, 569] width 235 height 32
drag, startPoint x: 1409, startPoint y: 575, endPoint x: 1135, endPoint y: 547, distance: 275.4
click at [1214, 542] on td at bounding box center [1186, 537] width 74 height 32
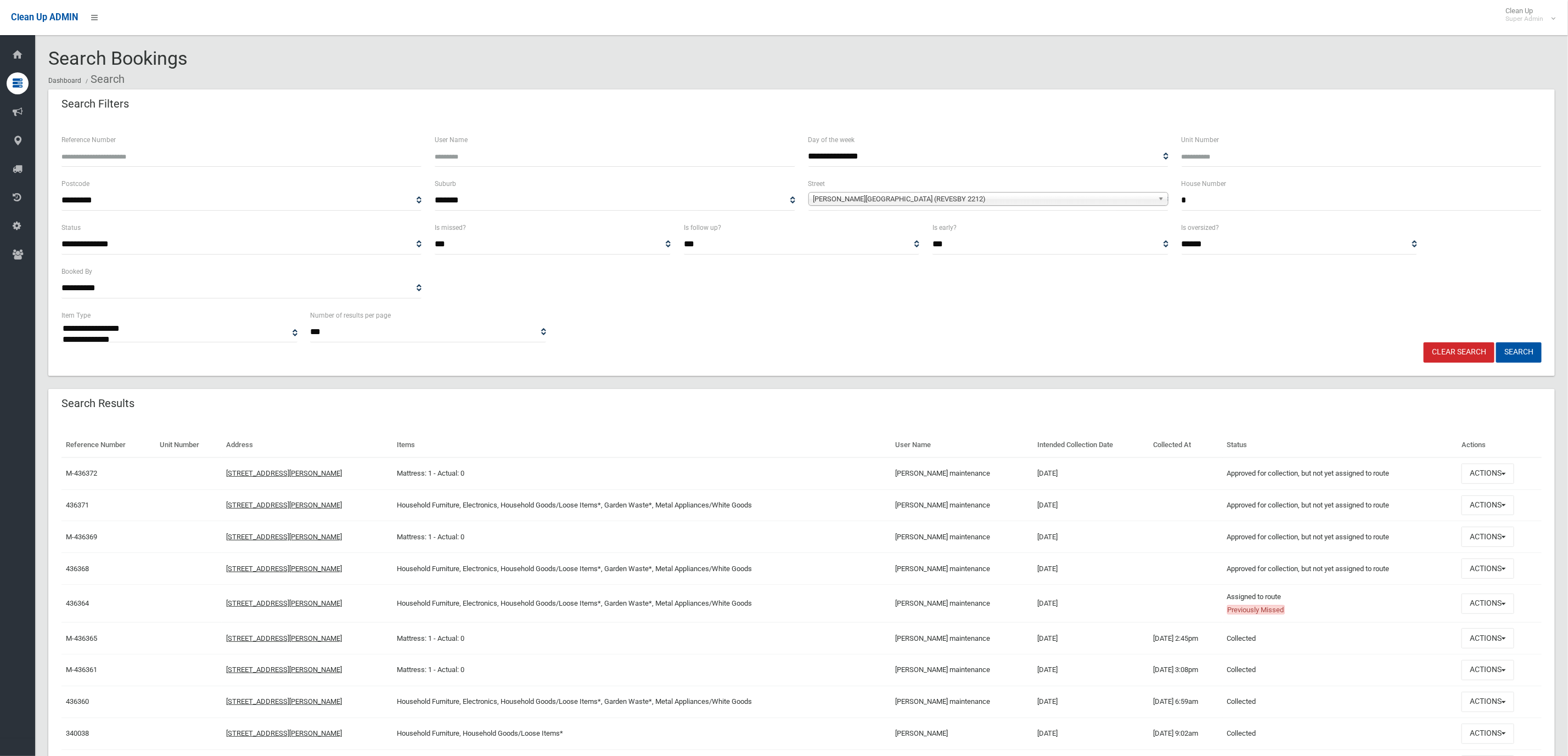
click at [1149, 572] on td at bounding box center [1186, 569] width 74 height 32
drag, startPoint x: 1107, startPoint y: 573, endPoint x: 1029, endPoint y: 529, distance: 89.6
click at [1164, 533] on td at bounding box center [1186, 537] width 74 height 32
drag, startPoint x: 1087, startPoint y: 566, endPoint x: 1080, endPoint y: 508, distance: 58.4
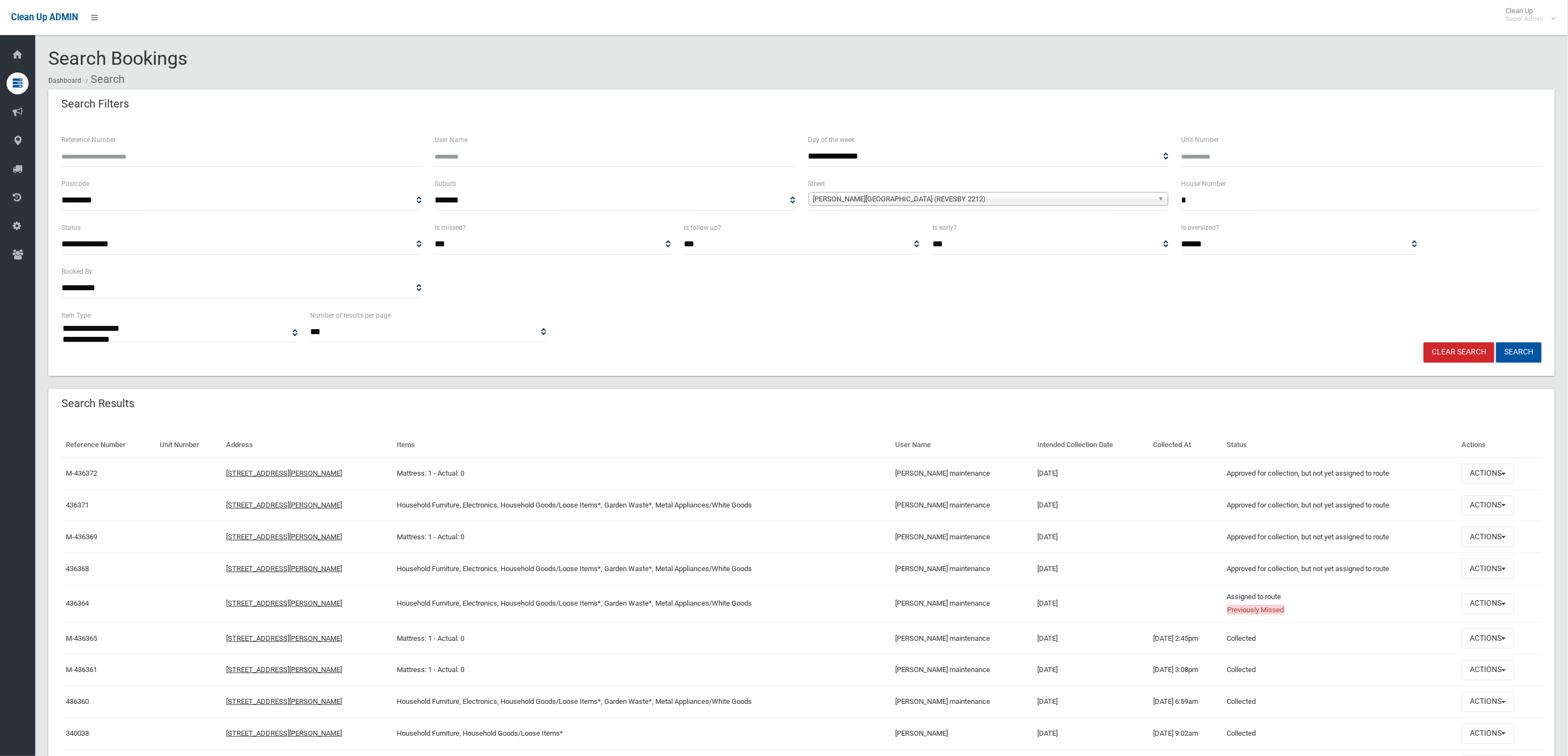
click at [1149, 523] on td at bounding box center [1186, 537] width 74 height 32
click at [1063, 572] on td "14/08/2025" at bounding box center [1091, 569] width 116 height 32
drag, startPoint x: 1334, startPoint y: 219, endPoint x: 1326, endPoint y: 211, distance: 11.3
click at [1334, 217] on div "House Number *" at bounding box center [1361, 199] width 373 height 44
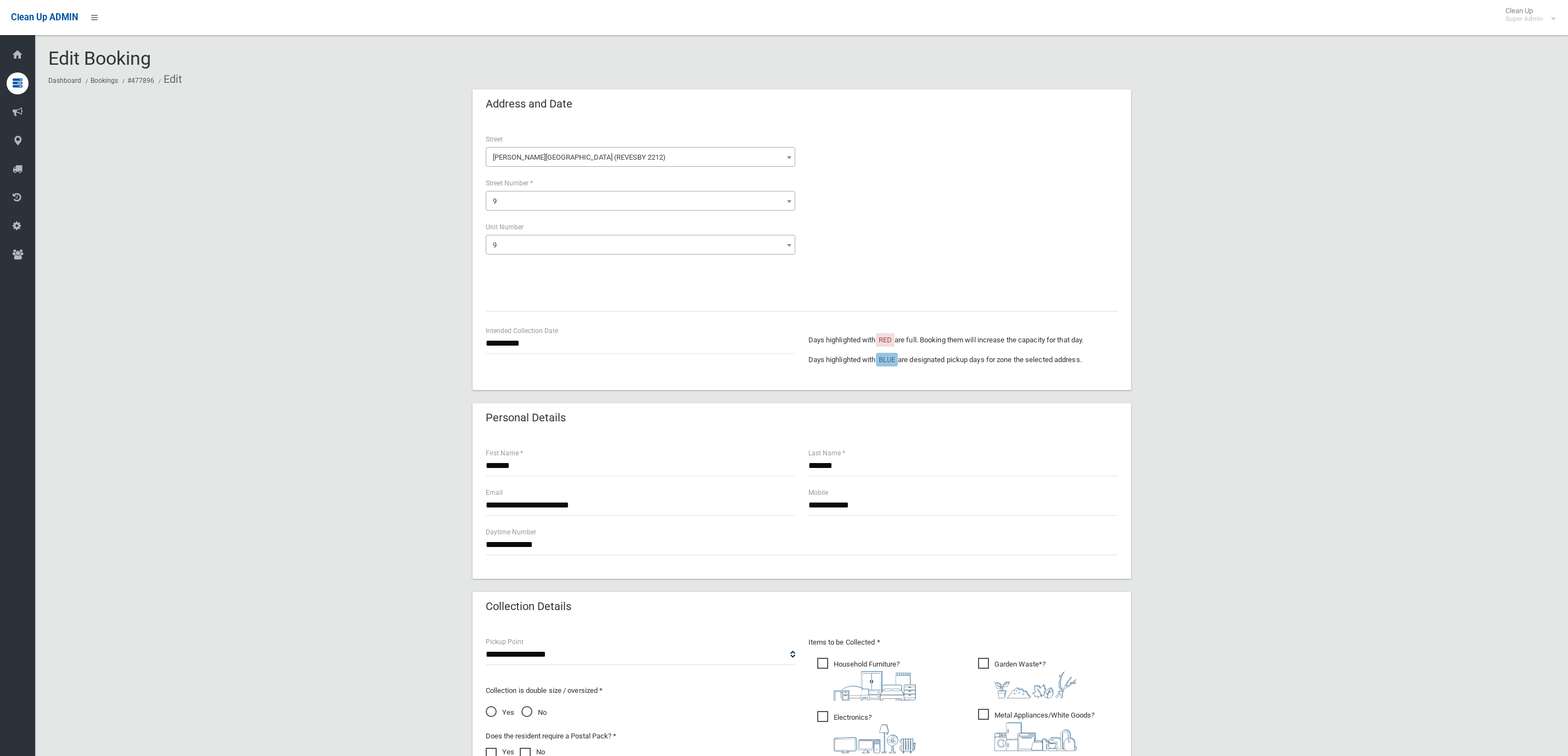
select select "*"
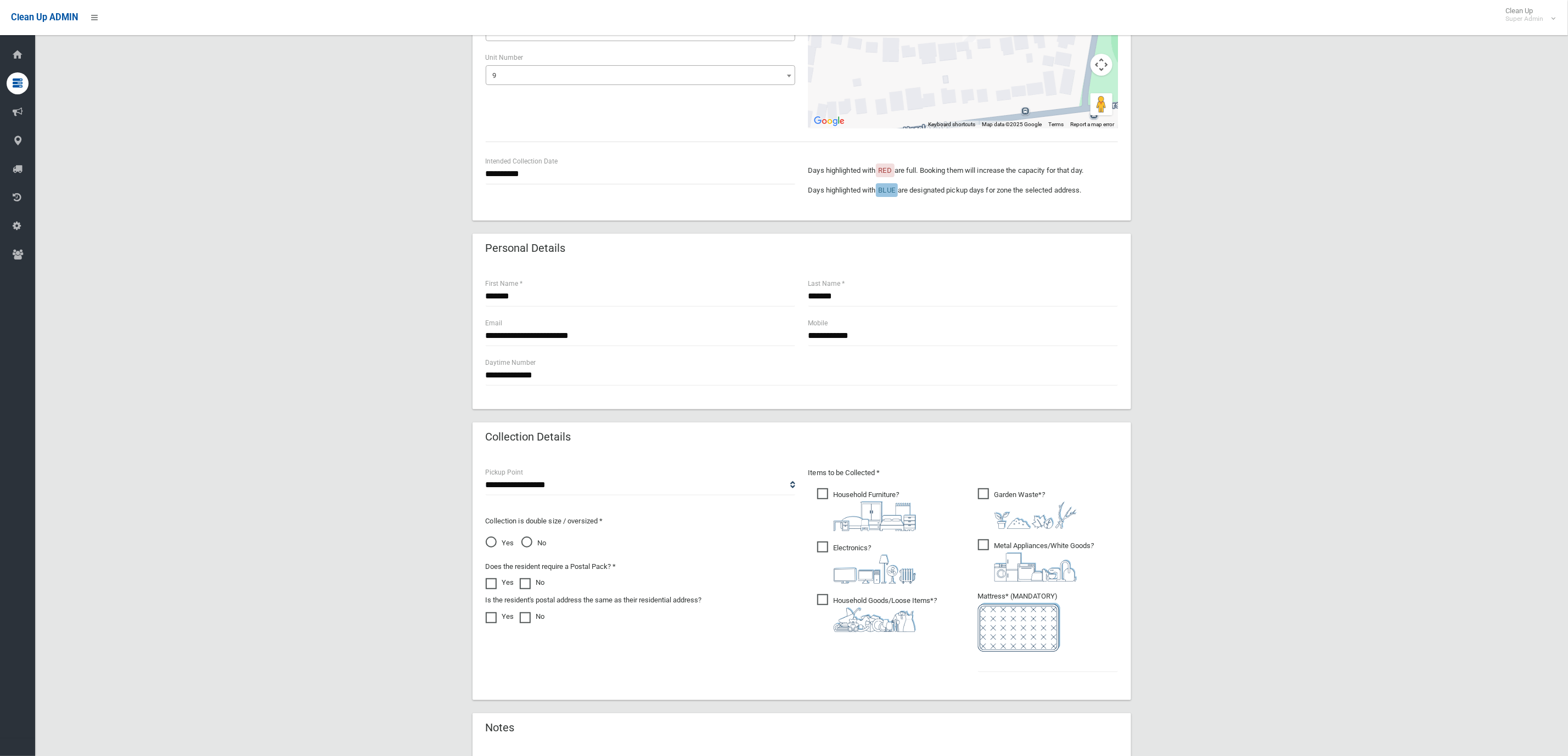
scroll to position [325, 0]
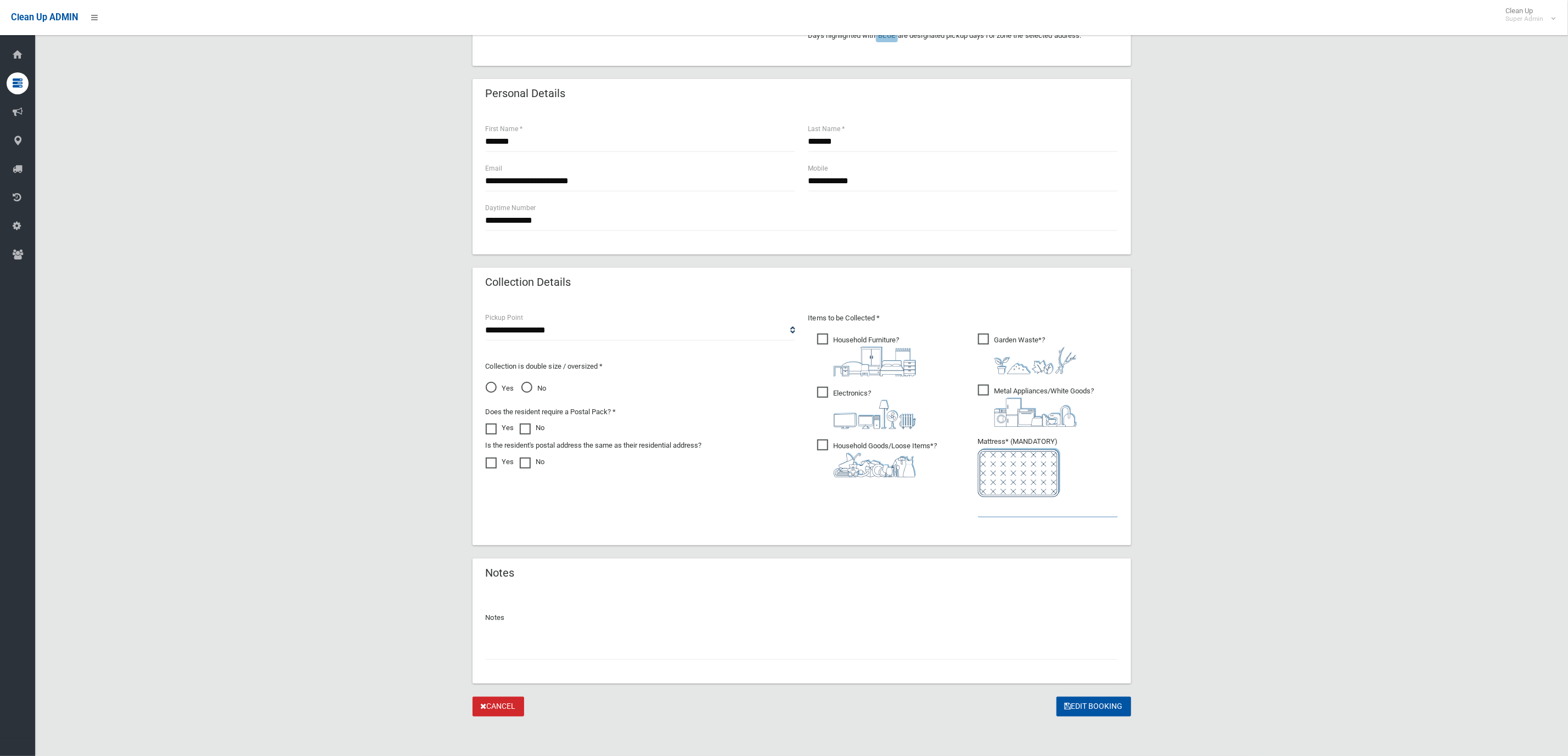
click at [1014, 511] on input "text" at bounding box center [1048, 507] width 140 height 20
type input "*"
click at [855, 640] on input "text" at bounding box center [802, 649] width 632 height 20
click at [580, 647] on input "**********" at bounding box center [802, 649] width 632 height 20
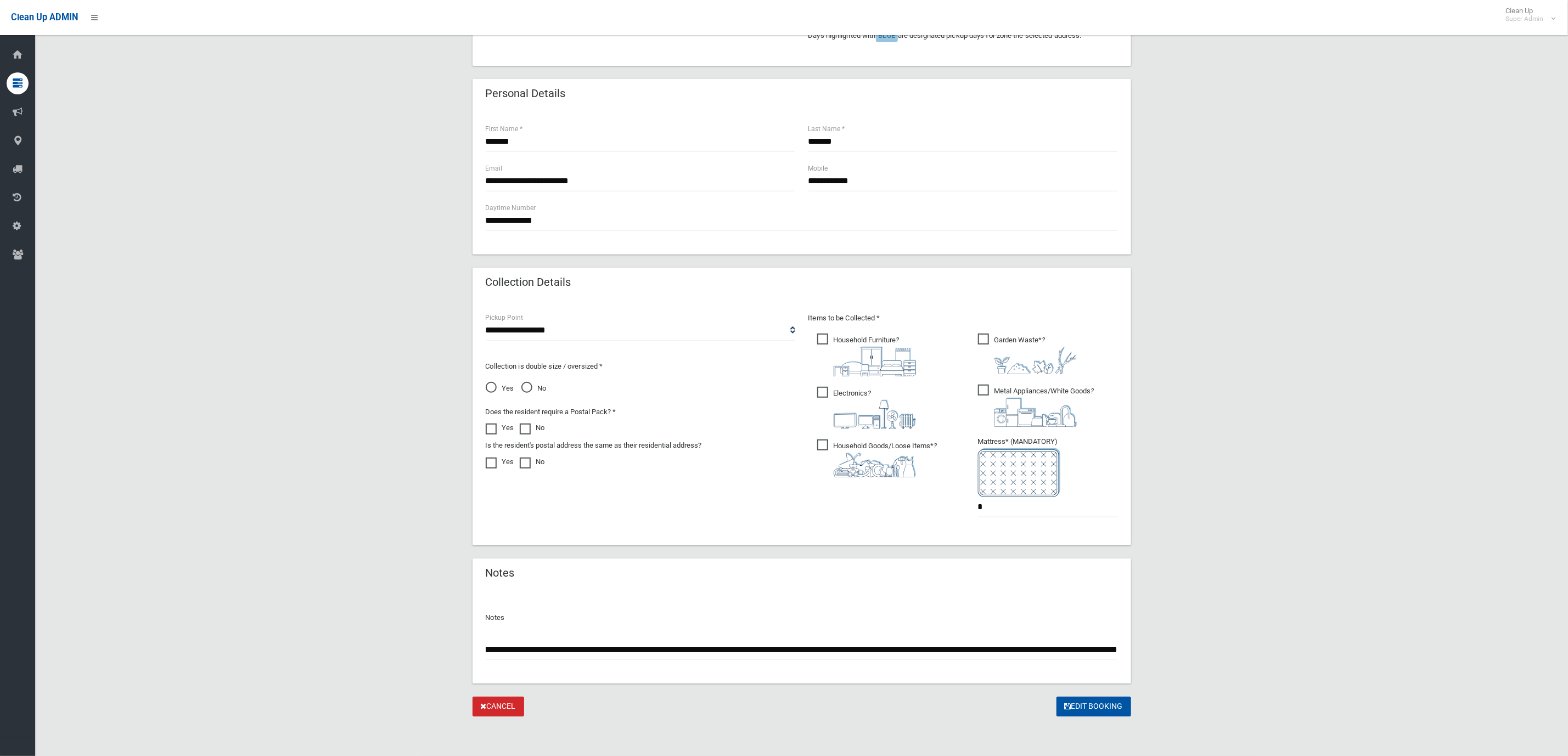
type input "**********"
drag, startPoint x: 1144, startPoint y: 698, endPoint x: 1107, endPoint y: 703, distance: 37.3
click at [1111, 701] on div "**********" at bounding box center [801, 241] width 1507 height 952
click at [1105, 704] on button "Edit Booking" at bounding box center [1094, 707] width 75 height 20
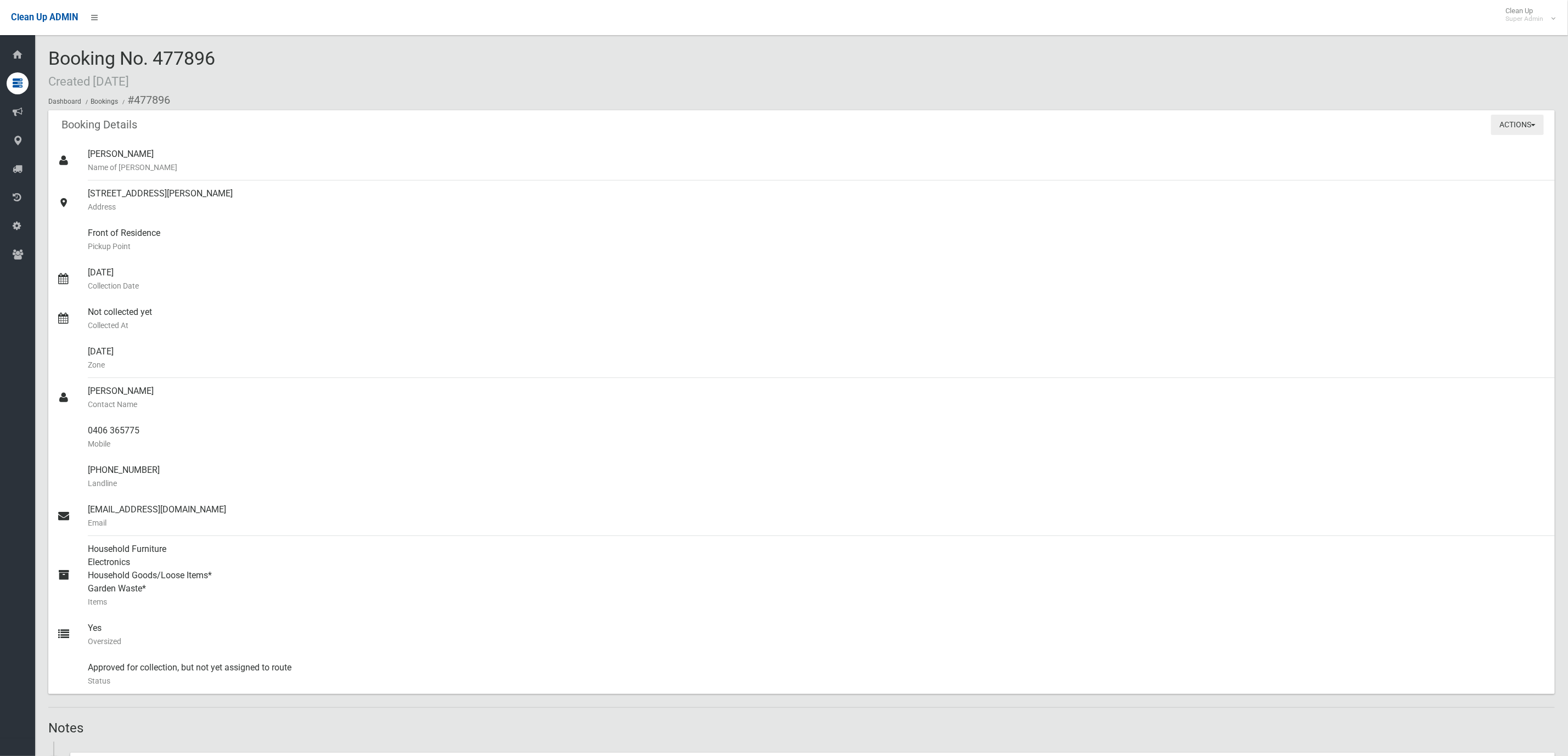
click at [1508, 120] on button "Actions" at bounding box center [1517, 124] width 53 height 20
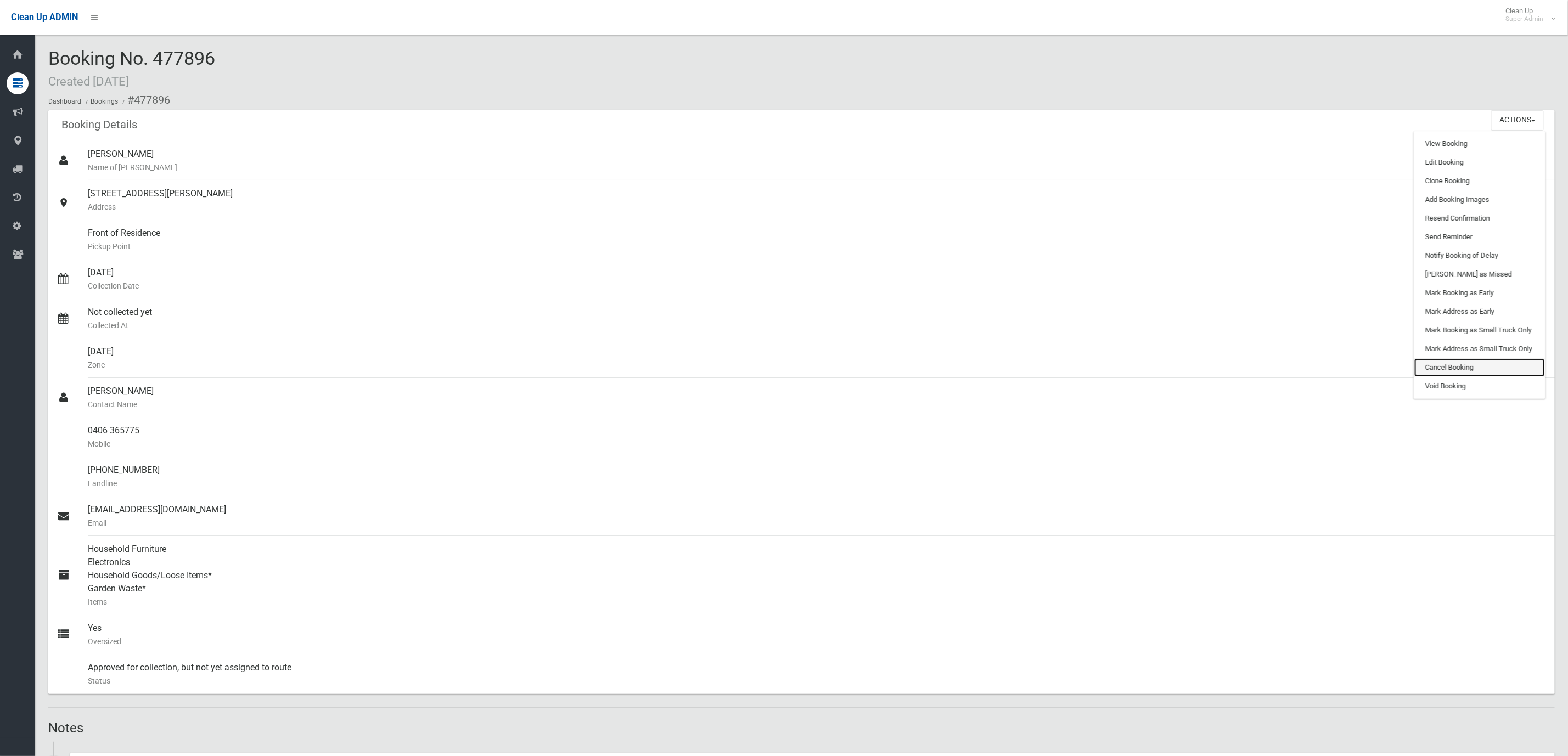
click at [1490, 371] on link "Cancel Booking" at bounding box center [1480, 368] width 131 height 19
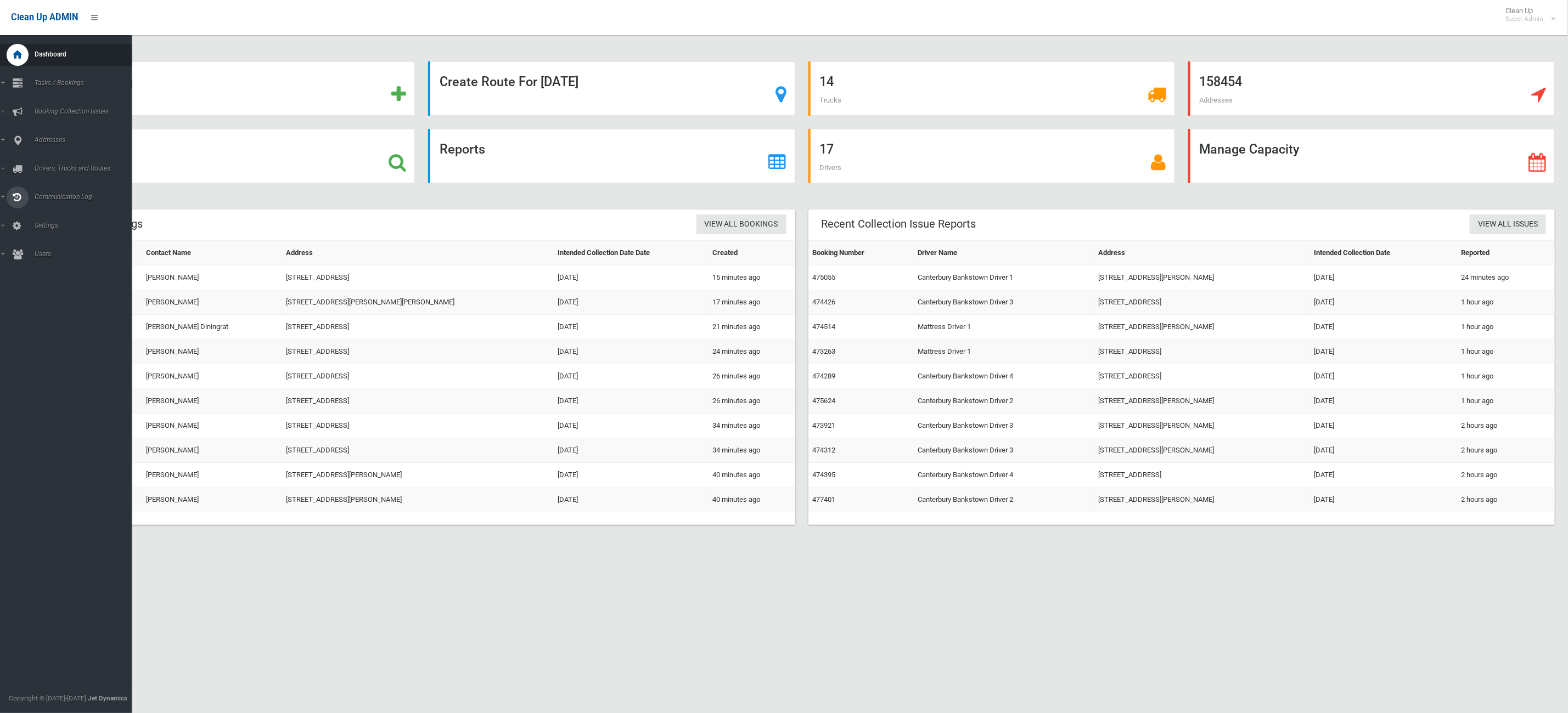
click at [1, 195] on link "Communication Log" at bounding box center [72, 198] width 144 height 22
click at [0, 167] on link "Drivers, Trucks and Routes" at bounding box center [72, 169] width 144 height 22
click at [49, 185] on span "Drivers" at bounding box center [83, 187] width 103 height 8
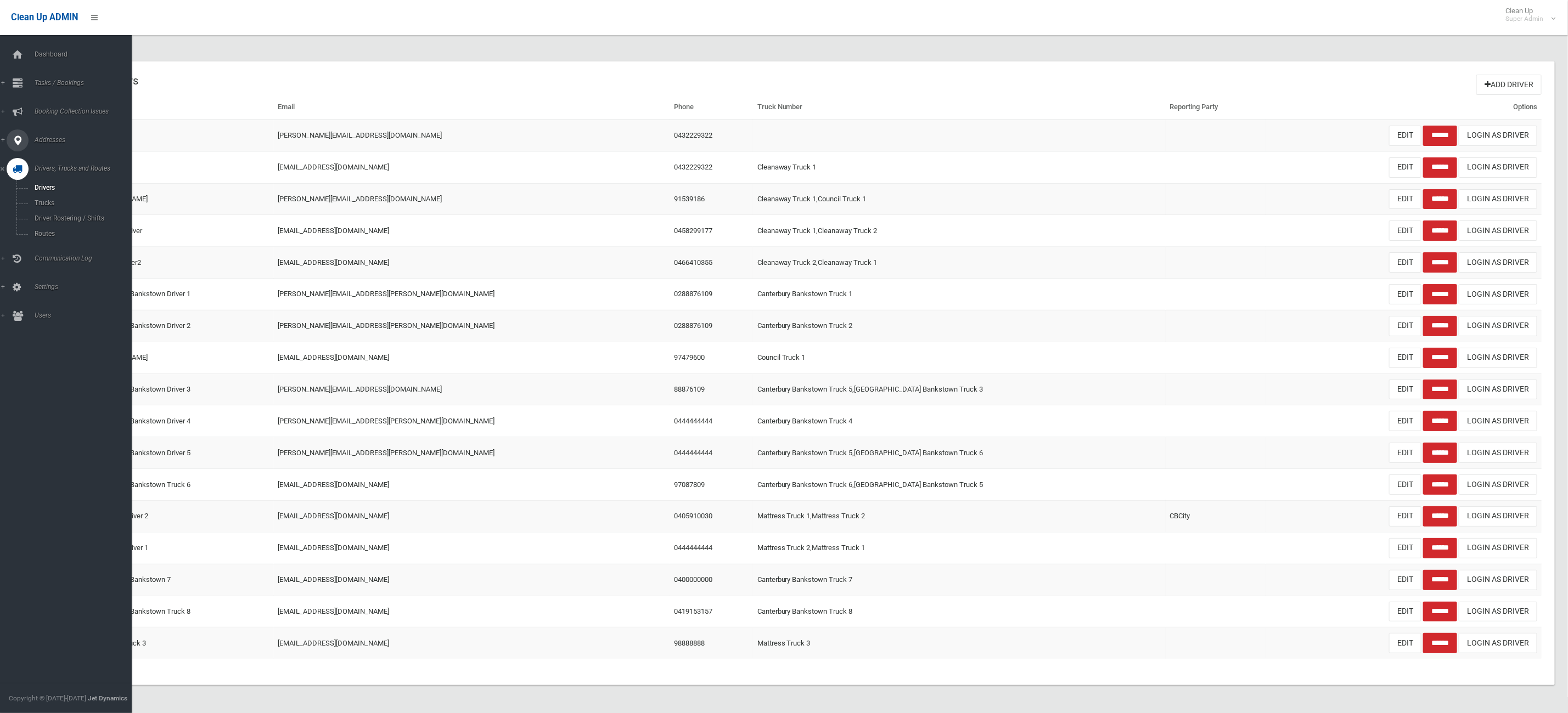
click at [19, 138] on icon at bounding box center [18, 141] width 10 height 22
click at [47, 153] on link "All Addresses" at bounding box center [72, 159] width 144 height 15
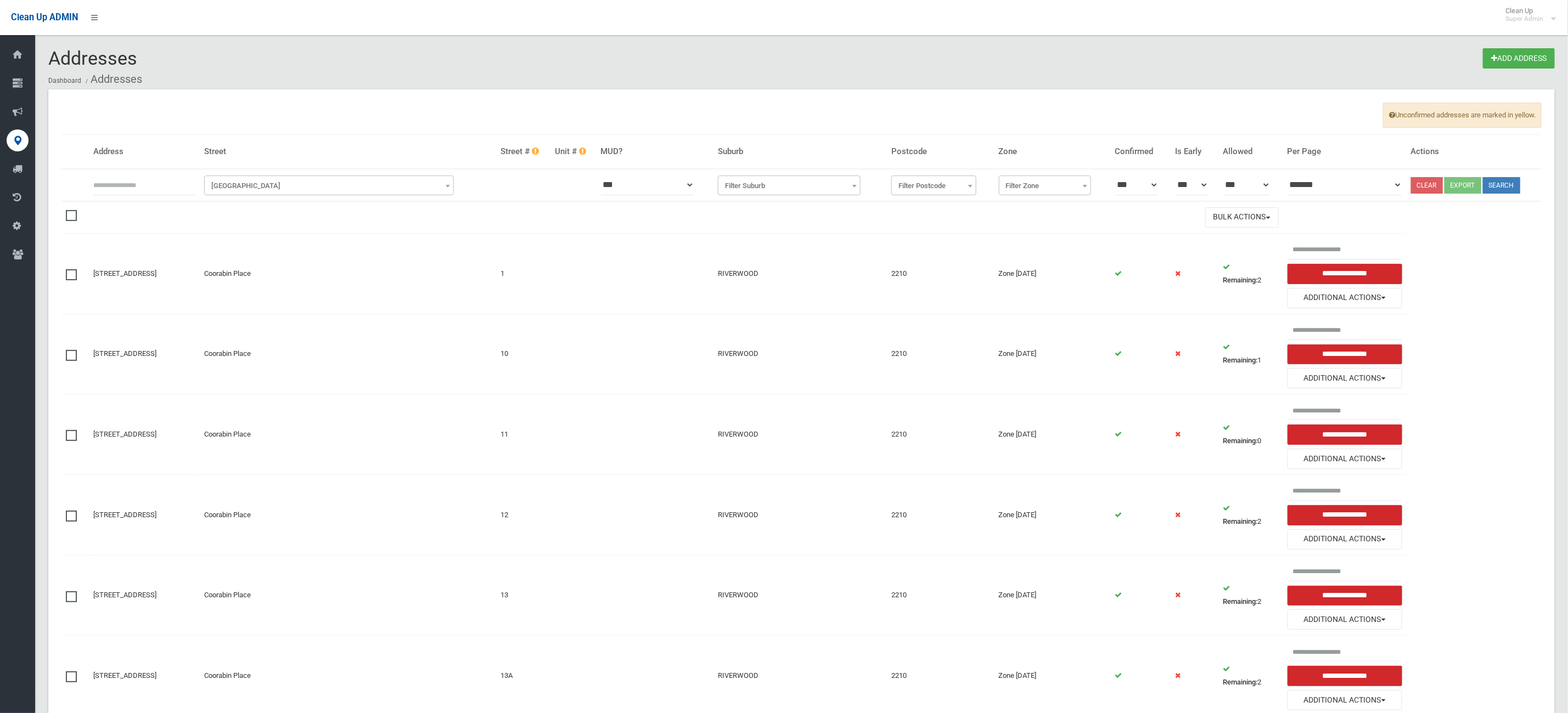
click at [159, 191] on input "text" at bounding box center [144, 185] width 102 height 20
type input "**********"
click button at bounding box center [0, 0] width 0 height 0
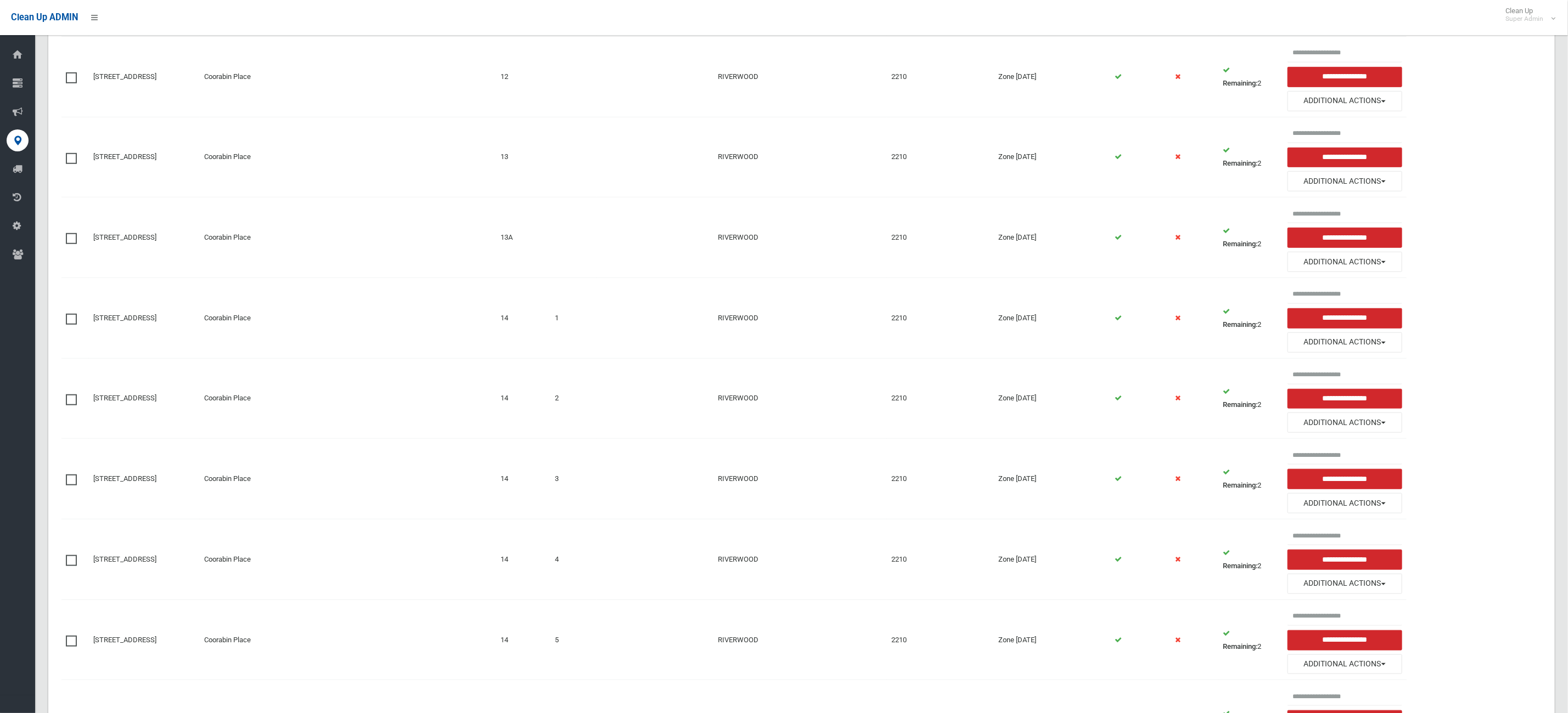
scroll to position [82, 0]
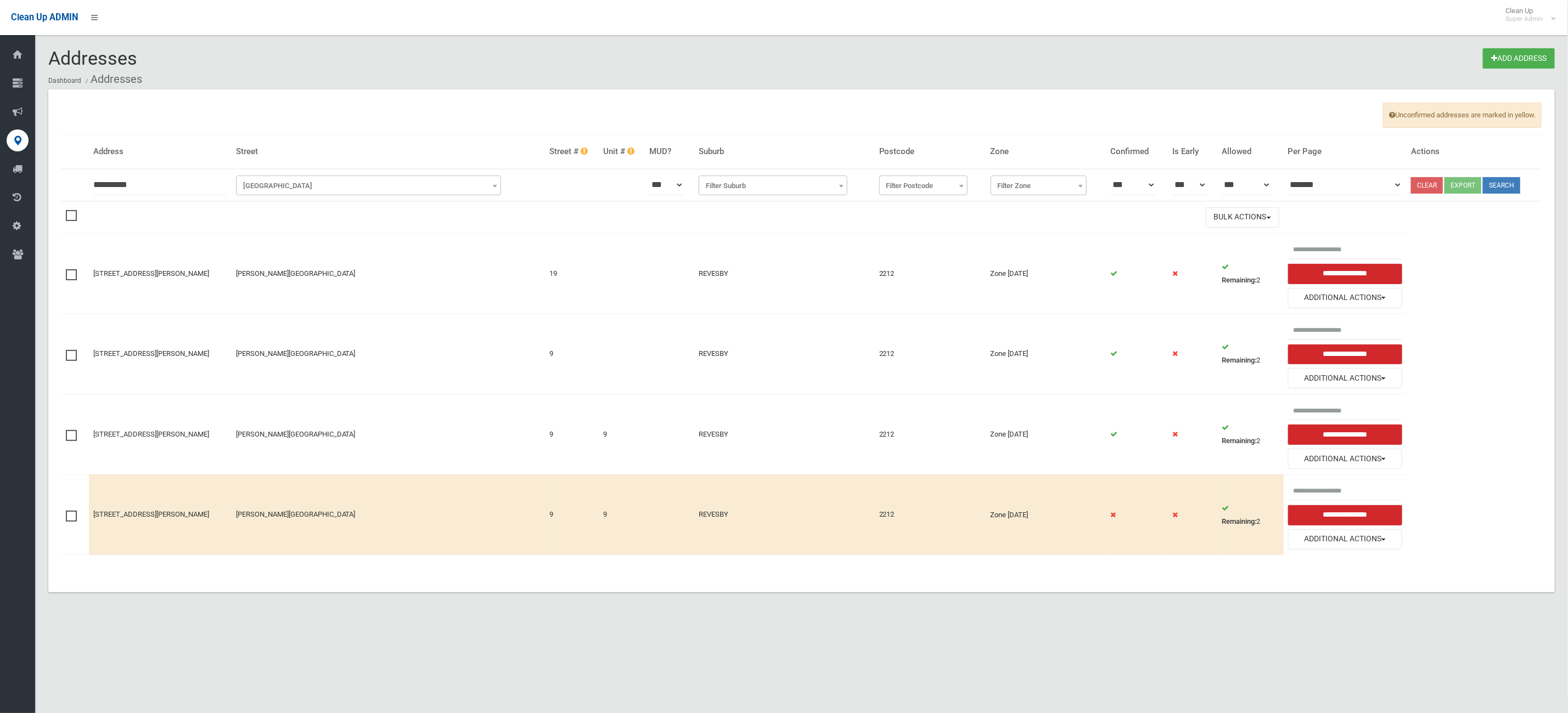
click at [68, 510] on span at bounding box center [74, 510] width 16 height 0
click at [72, 430] on span at bounding box center [74, 430] width 16 height 0
click at [1235, 211] on button "Bulk Actions" at bounding box center [1242, 217] width 74 height 20
click at [1228, 236] on link "Delete Selected" at bounding box center [1272, 240] width 131 height 19
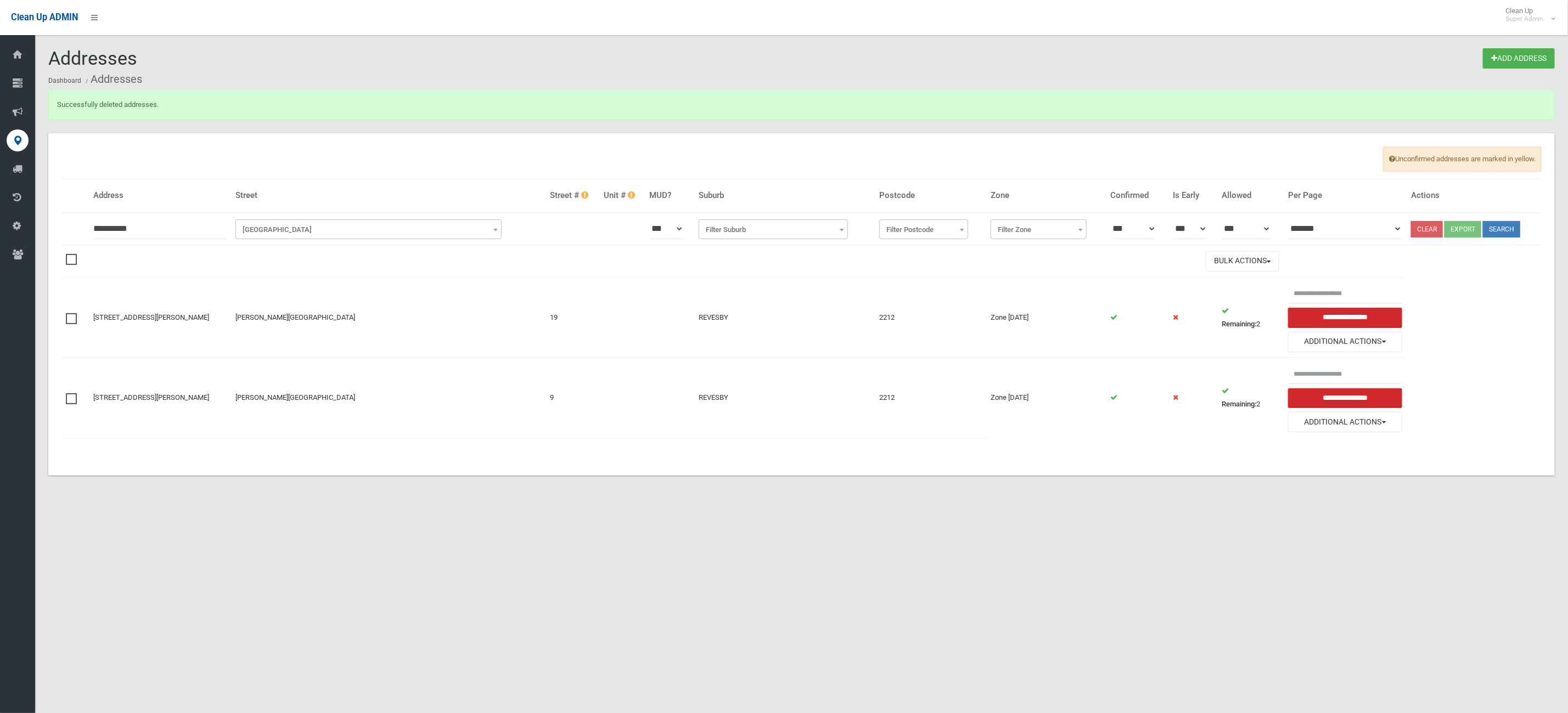
click at [451, 560] on div "Addresses Add Address Dashboard Addresses Successfully deleted addresses. Uncon…" at bounding box center [784, 370] width 1568 height 713
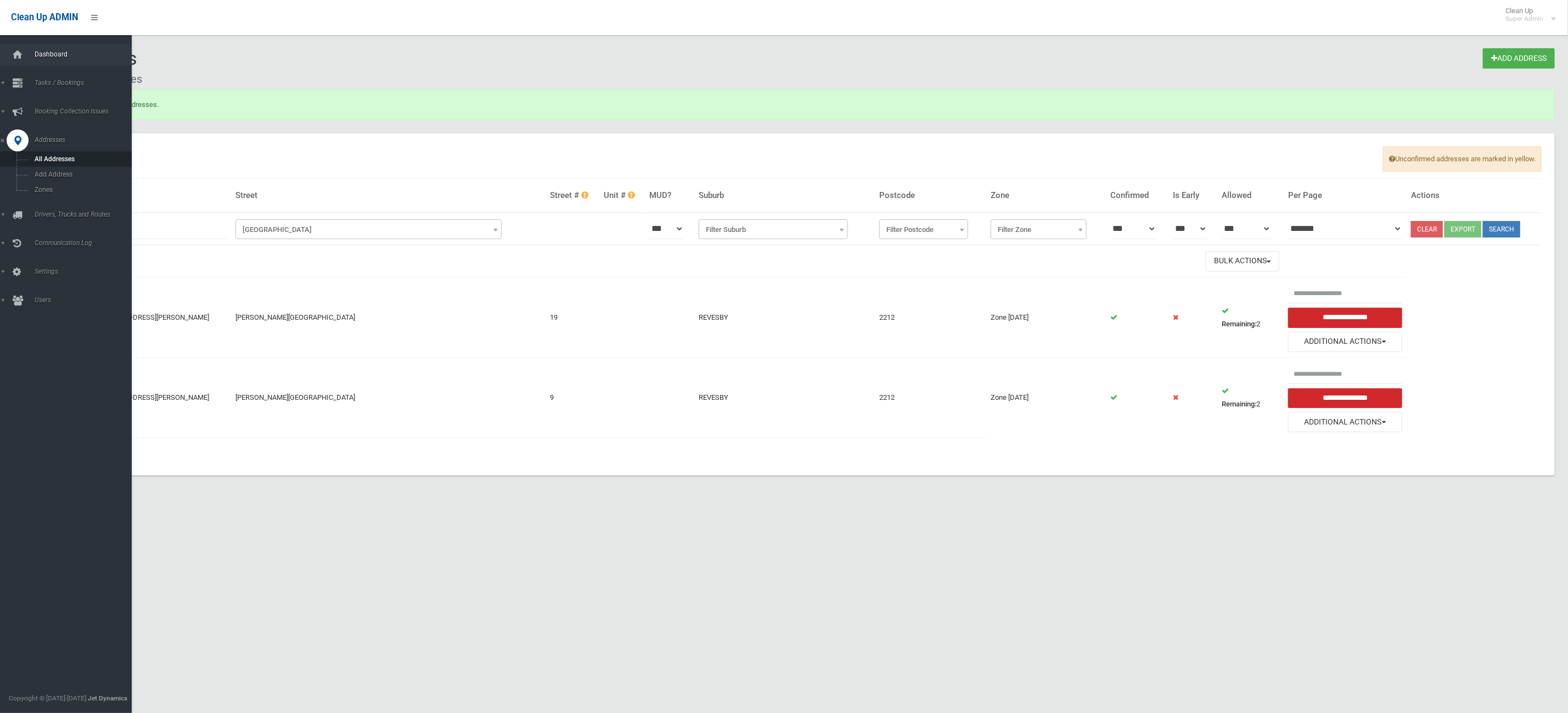
click at [59, 47] on link "Dashboard" at bounding box center [72, 55] width 144 height 22
